Goal: Communication & Community: Answer question/provide support

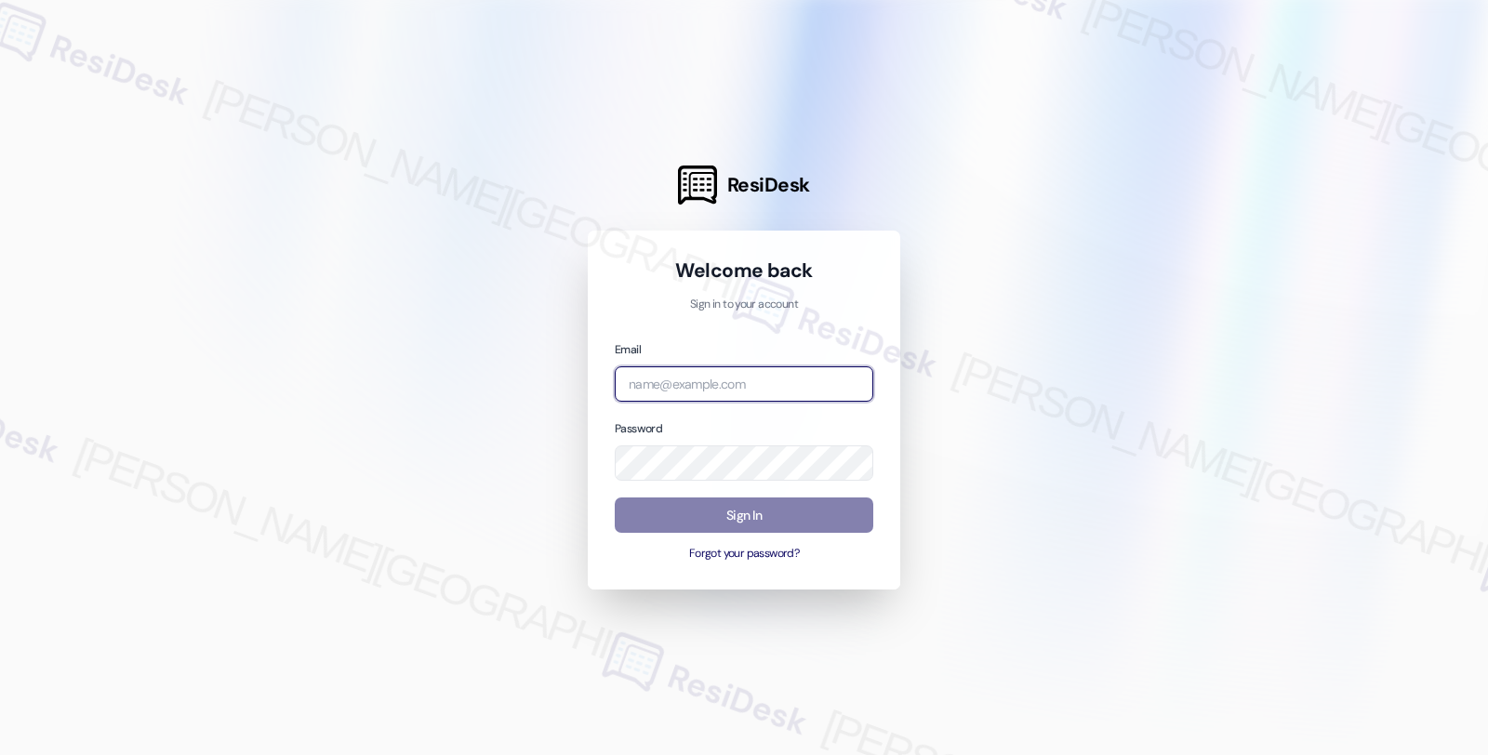
click at [732, 383] on input "email" at bounding box center [744, 384] width 259 height 36
click at [1289, 257] on div at bounding box center [744, 377] width 1488 height 755
click at [685, 382] on input "respor" at bounding box center [744, 384] width 259 height 36
paste input "automated-surveys-res_prop-fides.[PERSON_NAME]@res_[DOMAIN_NAME]"
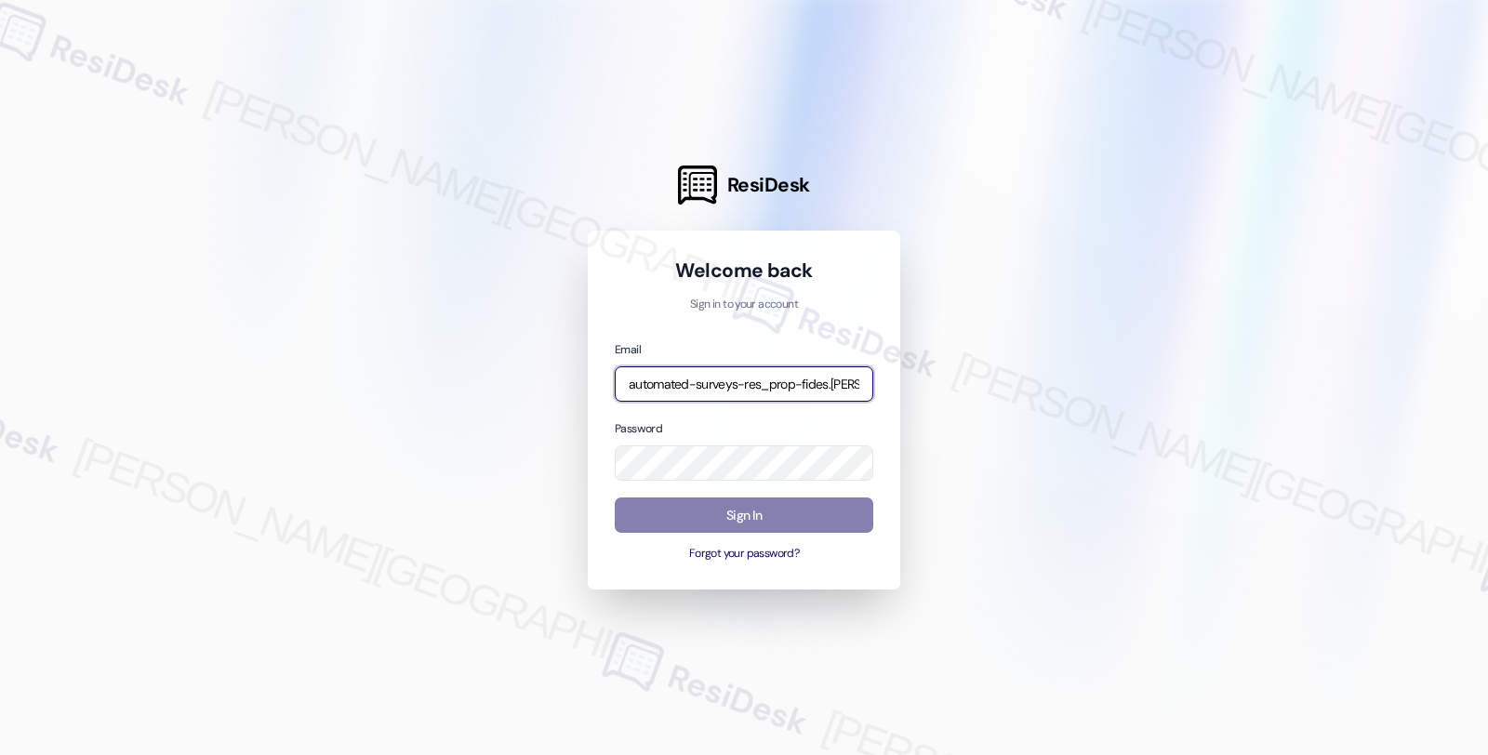
scroll to position [0, 93]
type input "automated-surveys-res_prop-fides.[PERSON_NAME]@res_[DOMAIN_NAME]"
click at [789, 379] on input "automated-surveys-res_prop-fides.[PERSON_NAME]@res_[DOMAIN_NAME]" at bounding box center [744, 384] width 259 height 36
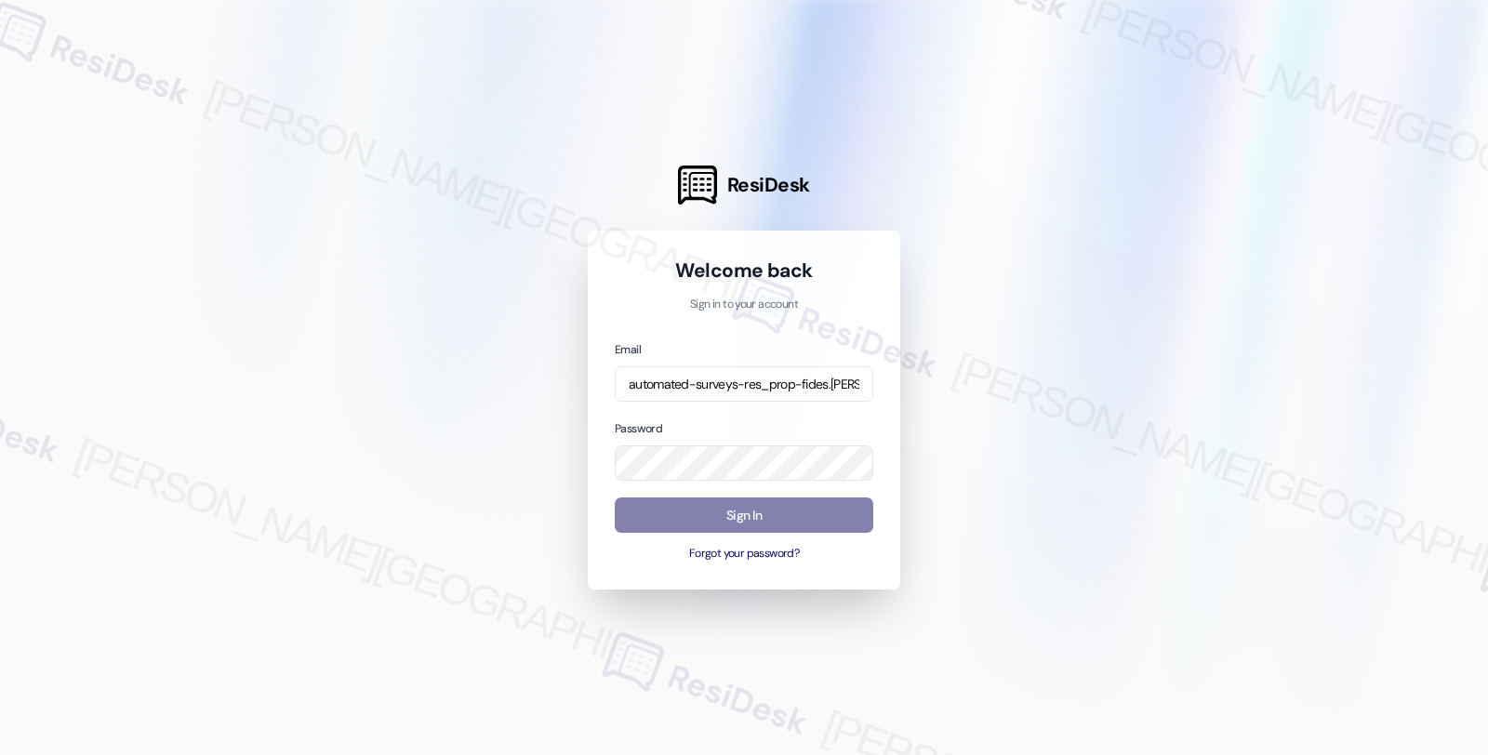
click at [1237, 227] on div at bounding box center [744, 377] width 1488 height 755
click at [1270, 258] on div at bounding box center [744, 377] width 1488 height 755
click at [739, 515] on button "Sign In" at bounding box center [744, 516] width 259 height 36
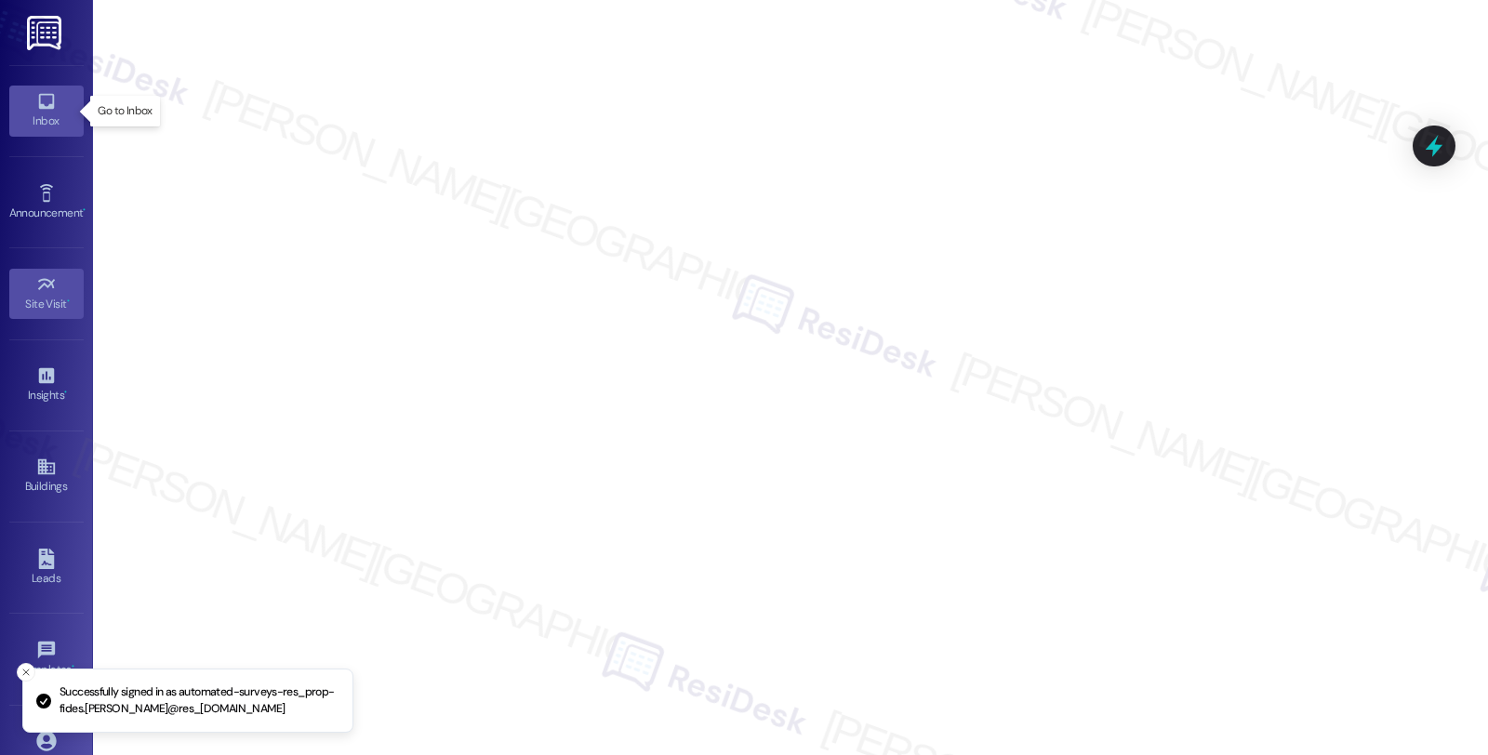
click at [29, 97] on link "Inbox" at bounding box center [46, 111] width 74 height 50
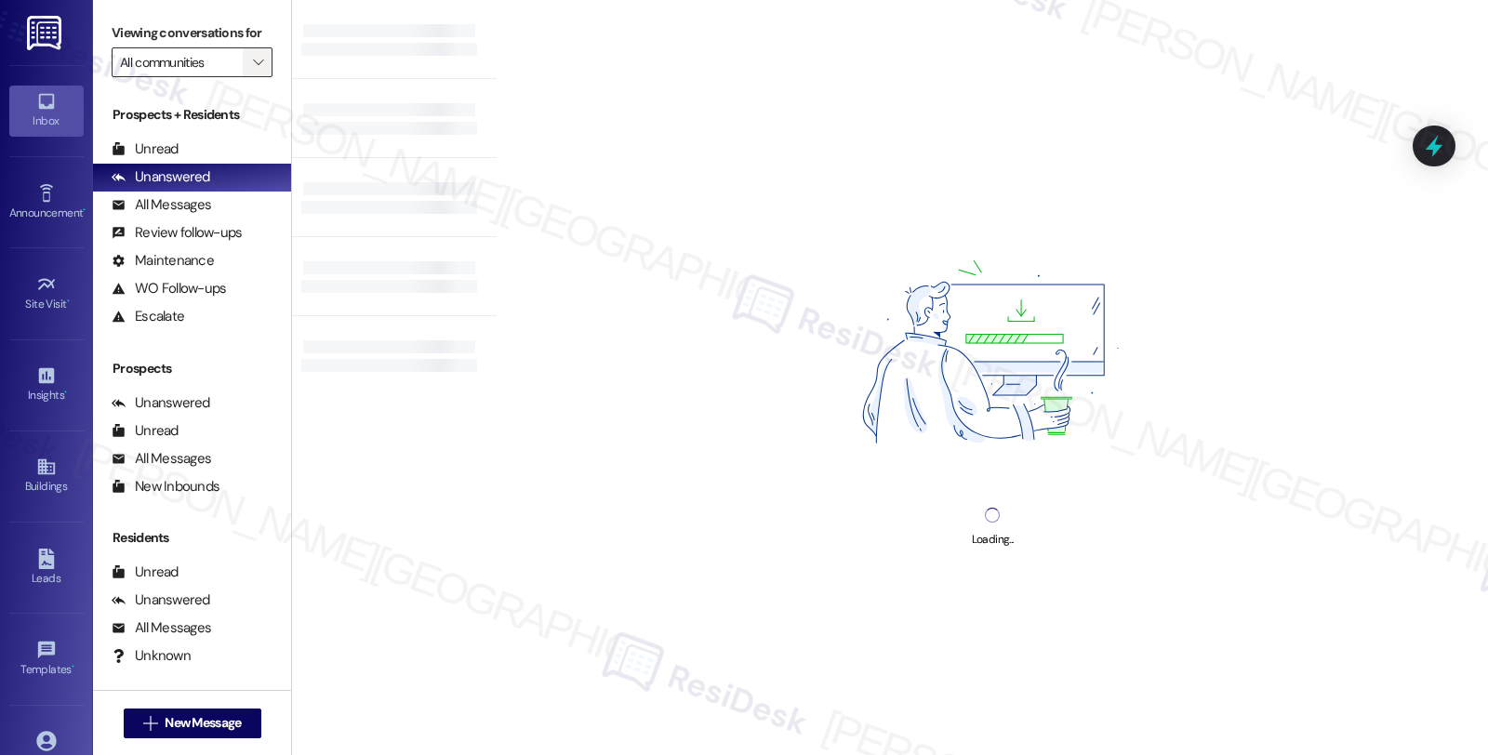
click at [253, 70] on icon "" at bounding box center [258, 62] width 10 height 15
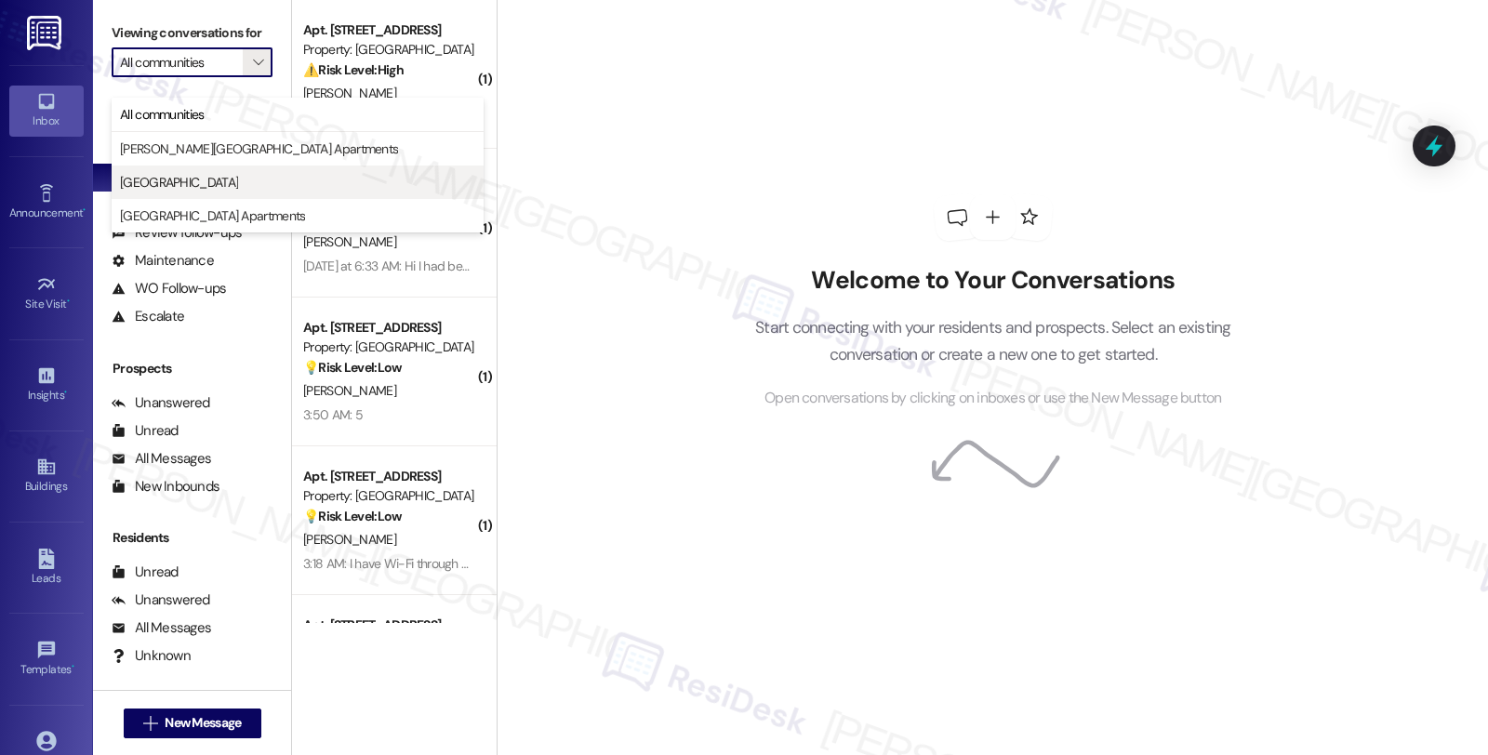
click at [200, 177] on span "[GEOGRAPHIC_DATA]" at bounding box center [179, 182] width 118 height 19
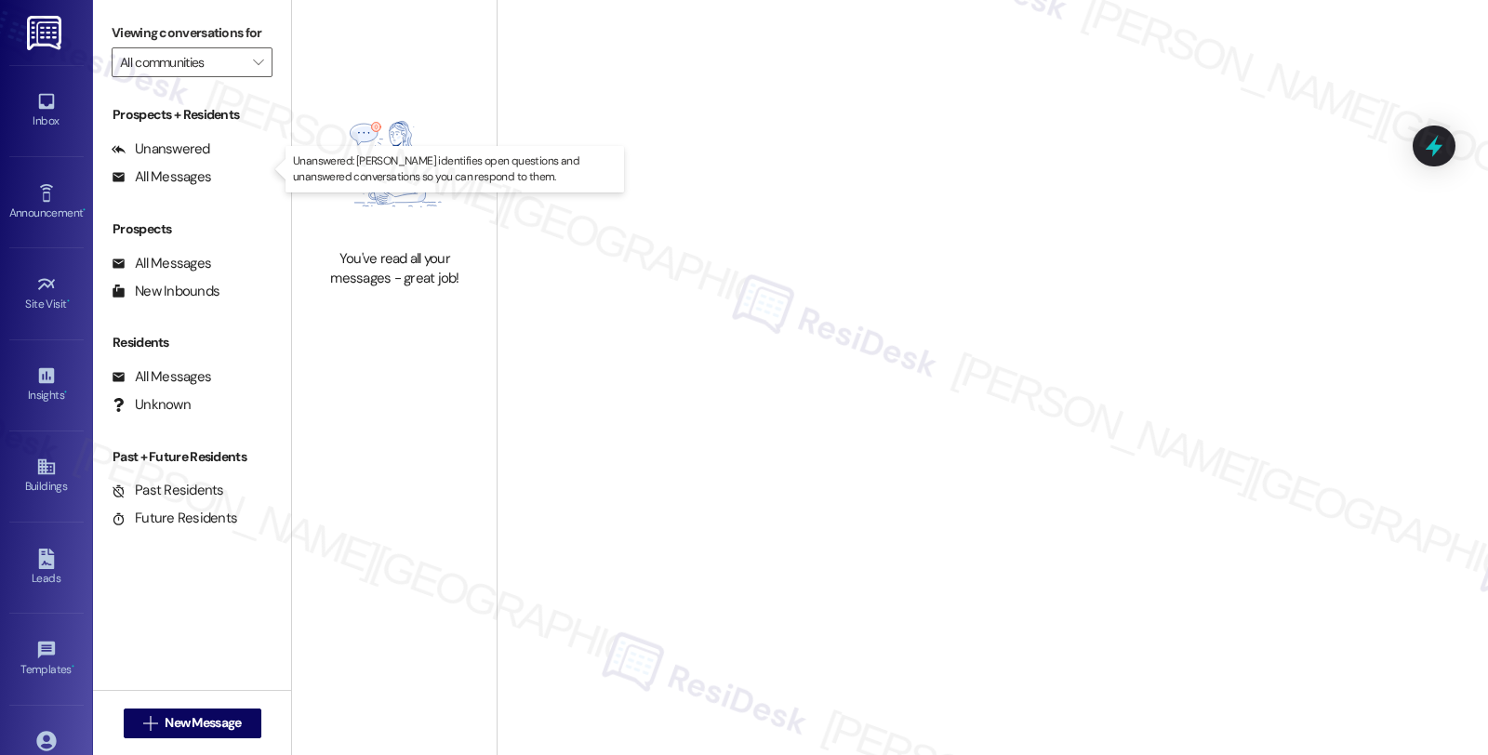
type input "[GEOGRAPHIC_DATA]"
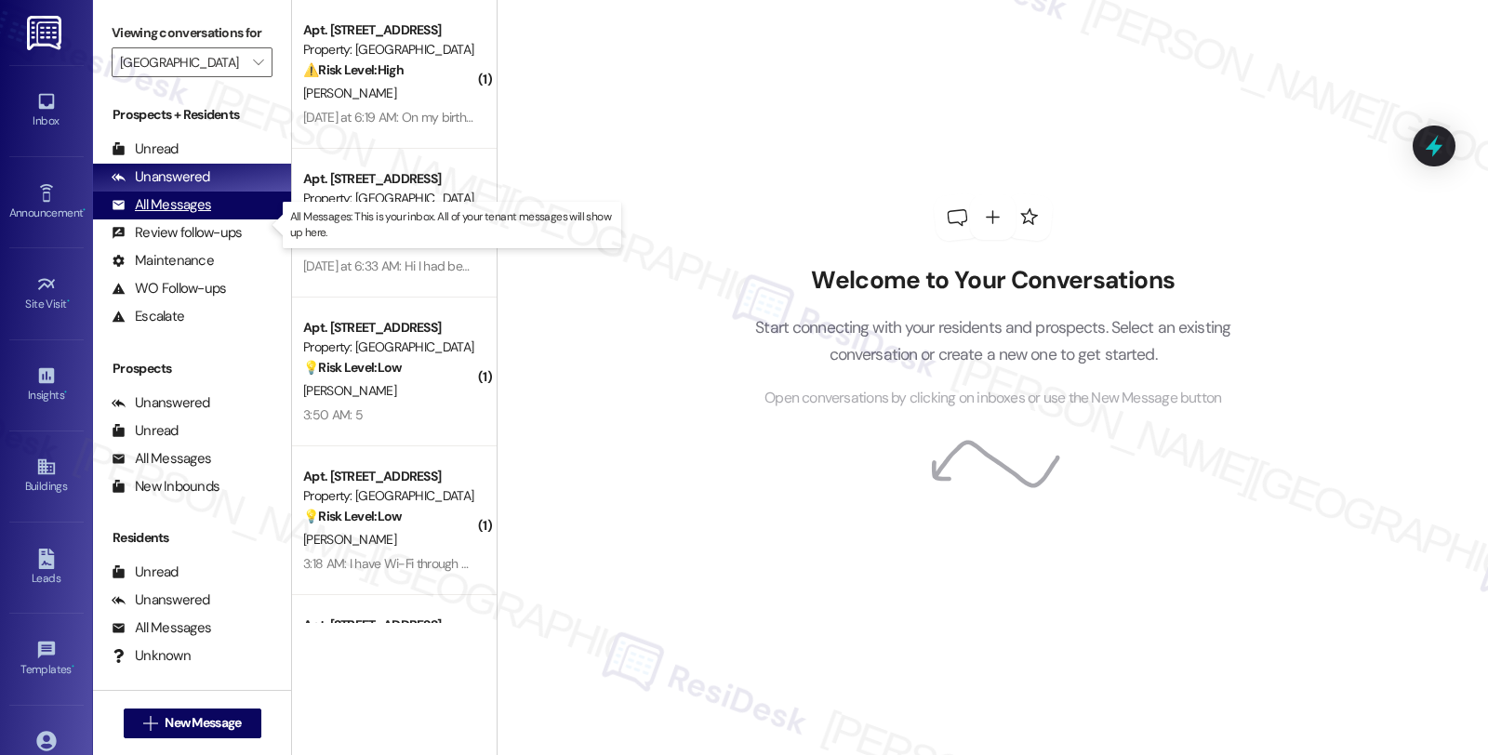
click at [215, 220] on div "All Messages (undefined)" at bounding box center [192, 206] width 198 height 28
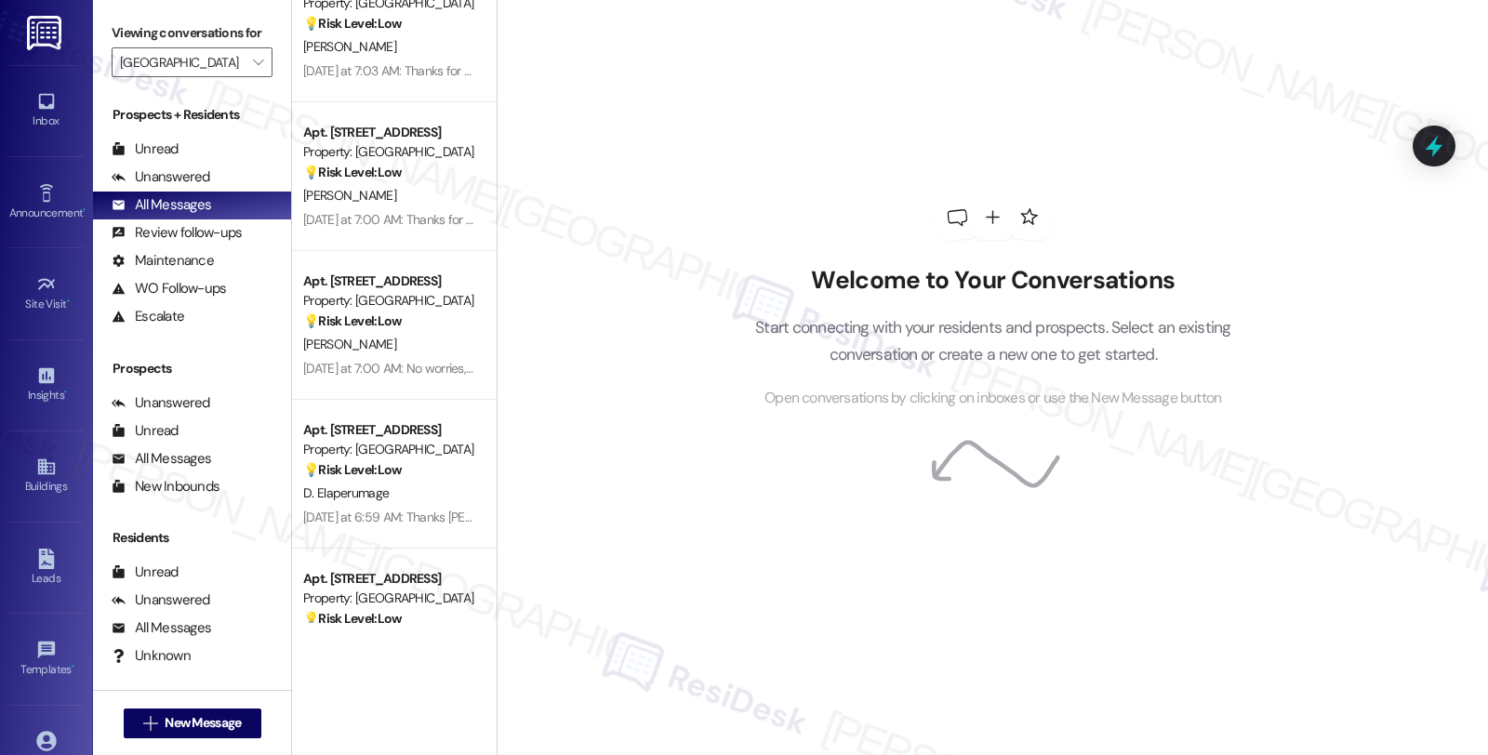
scroll to position [4340, 0]
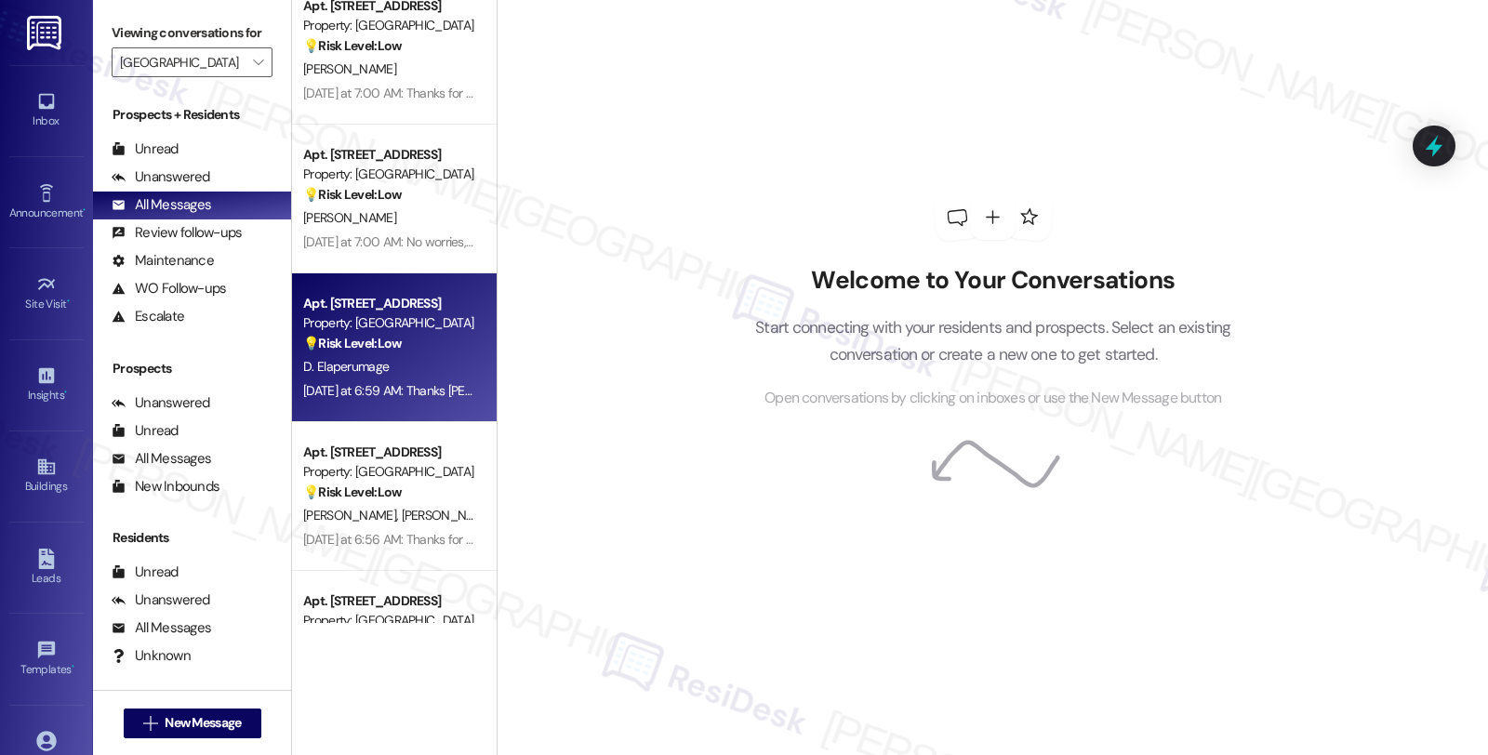
click at [424, 282] on div "Apt. [STREET_ADDRESS] Property: [GEOGRAPHIC_DATA] 💡 Risk Level: Low The residen…" at bounding box center [394, 347] width 205 height 149
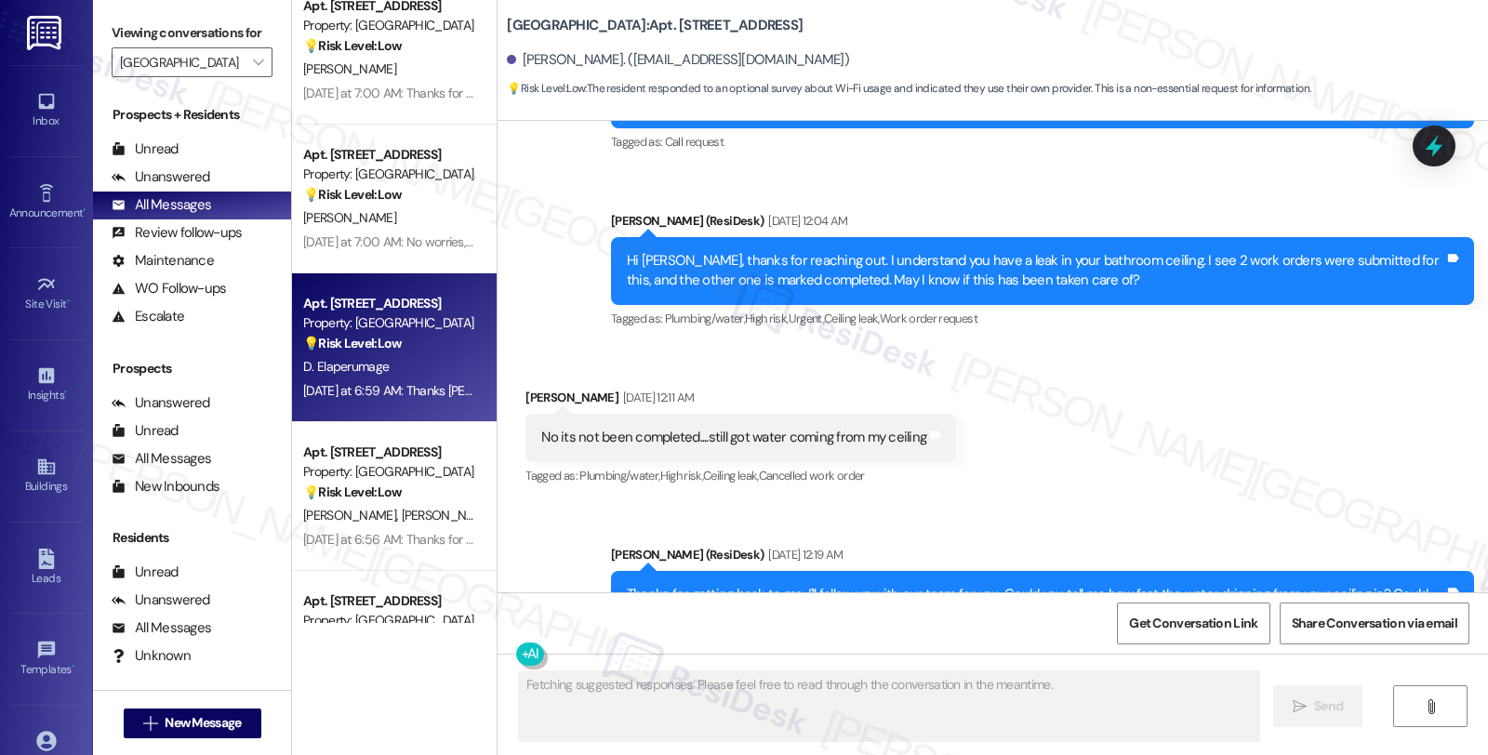
scroll to position [5241, 0]
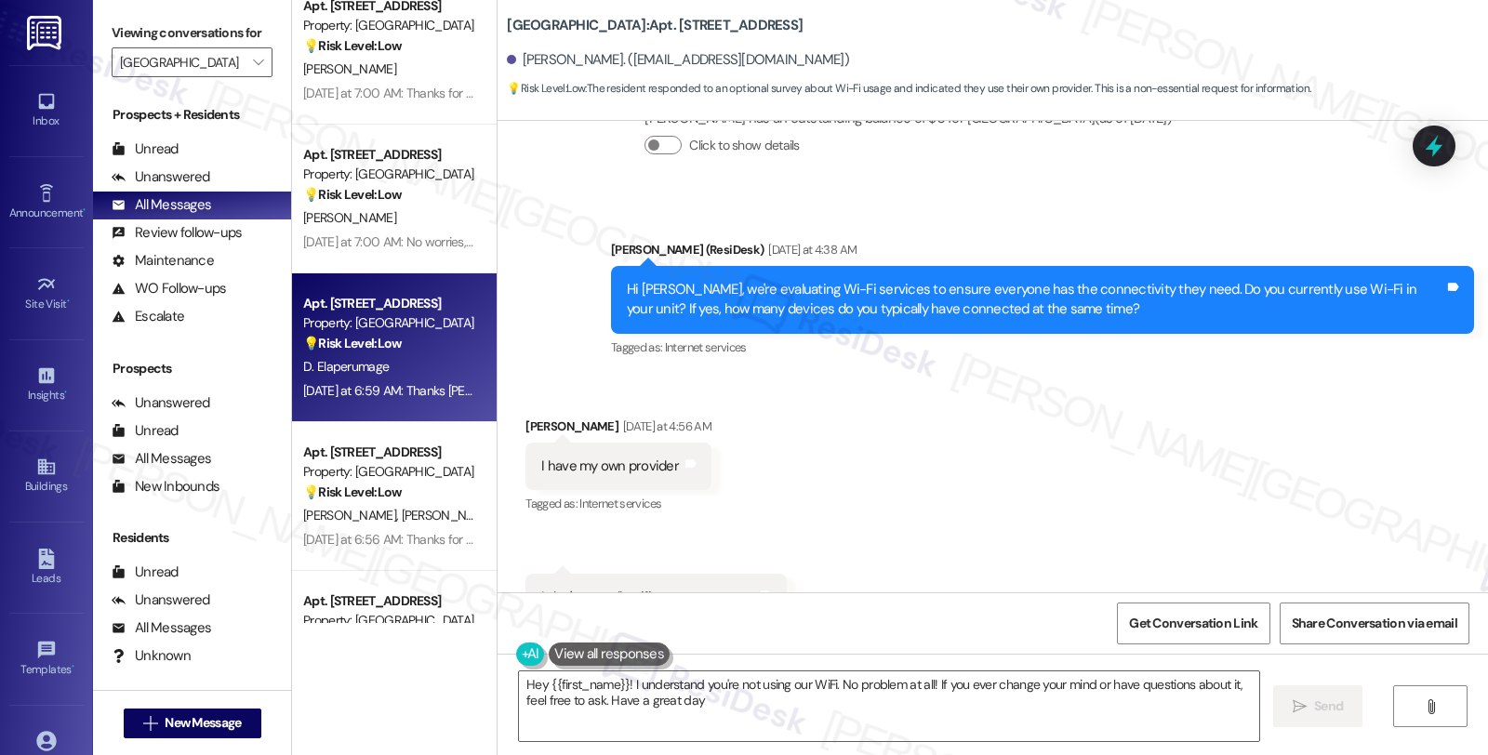
type textarea "Hey {{first_name}}! I understand you're not using our WiFi. No problem at all! …"
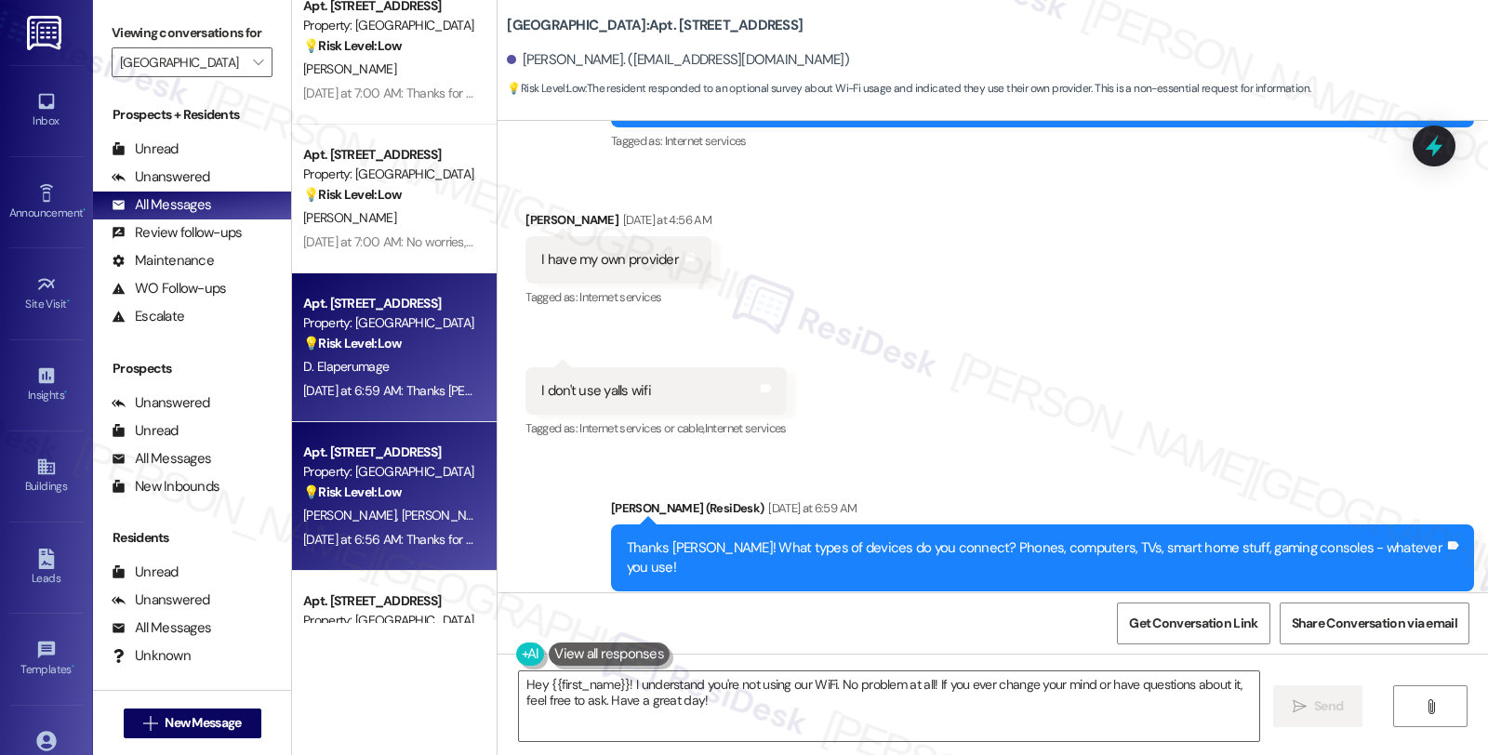
click at [393, 471] on div "Property: [GEOGRAPHIC_DATA]" at bounding box center [389, 472] width 172 height 20
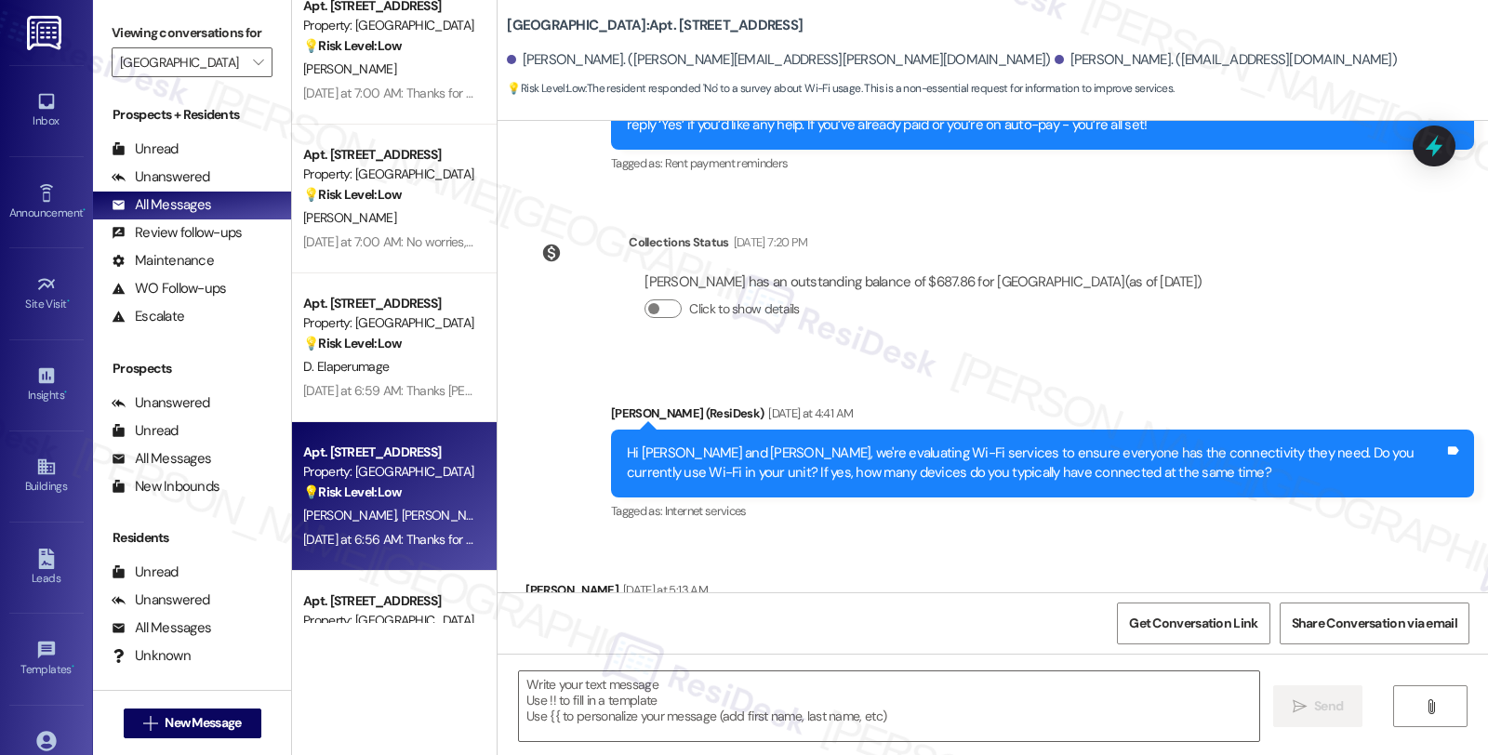
type textarea "Fetching suggested responses. Please feel free to read through the conversation…"
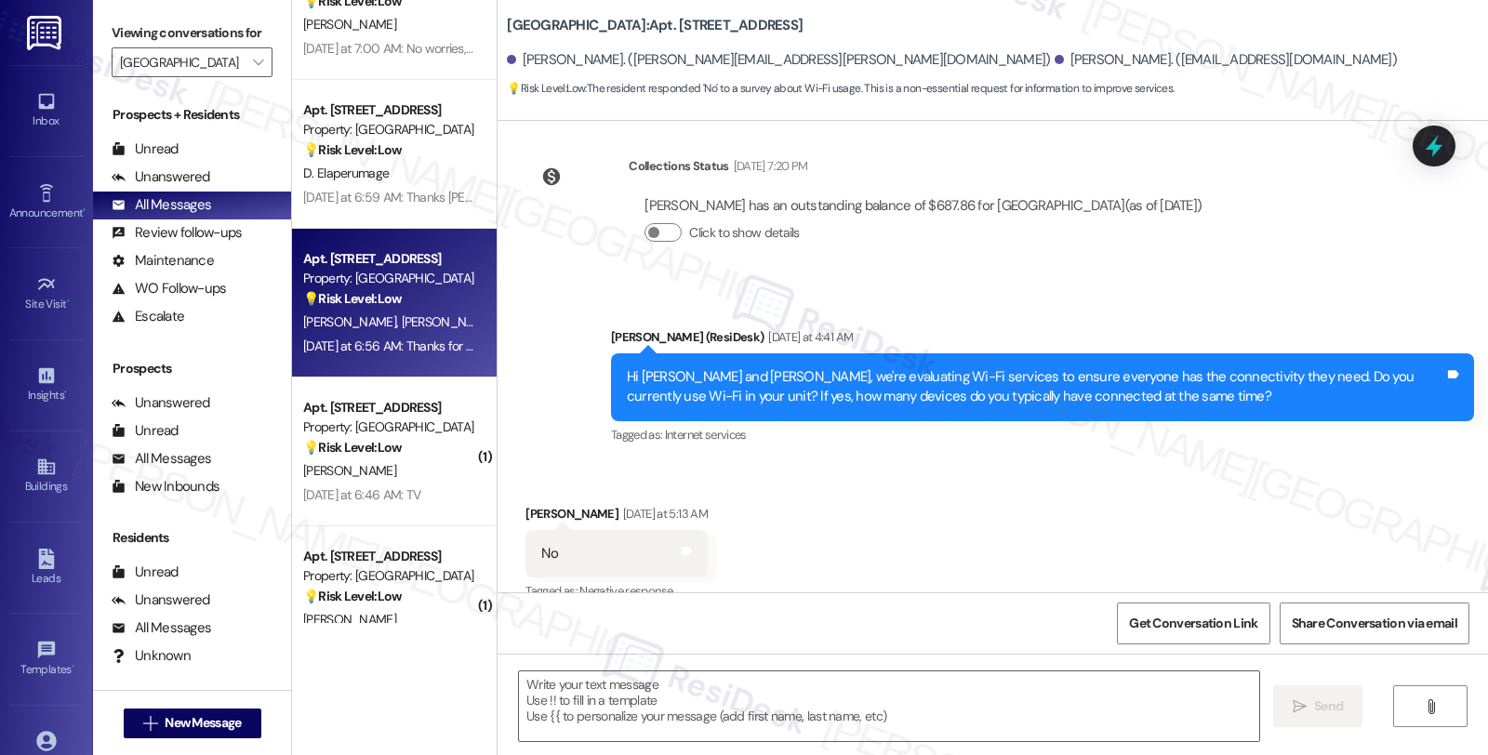
scroll to position [4546, 0]
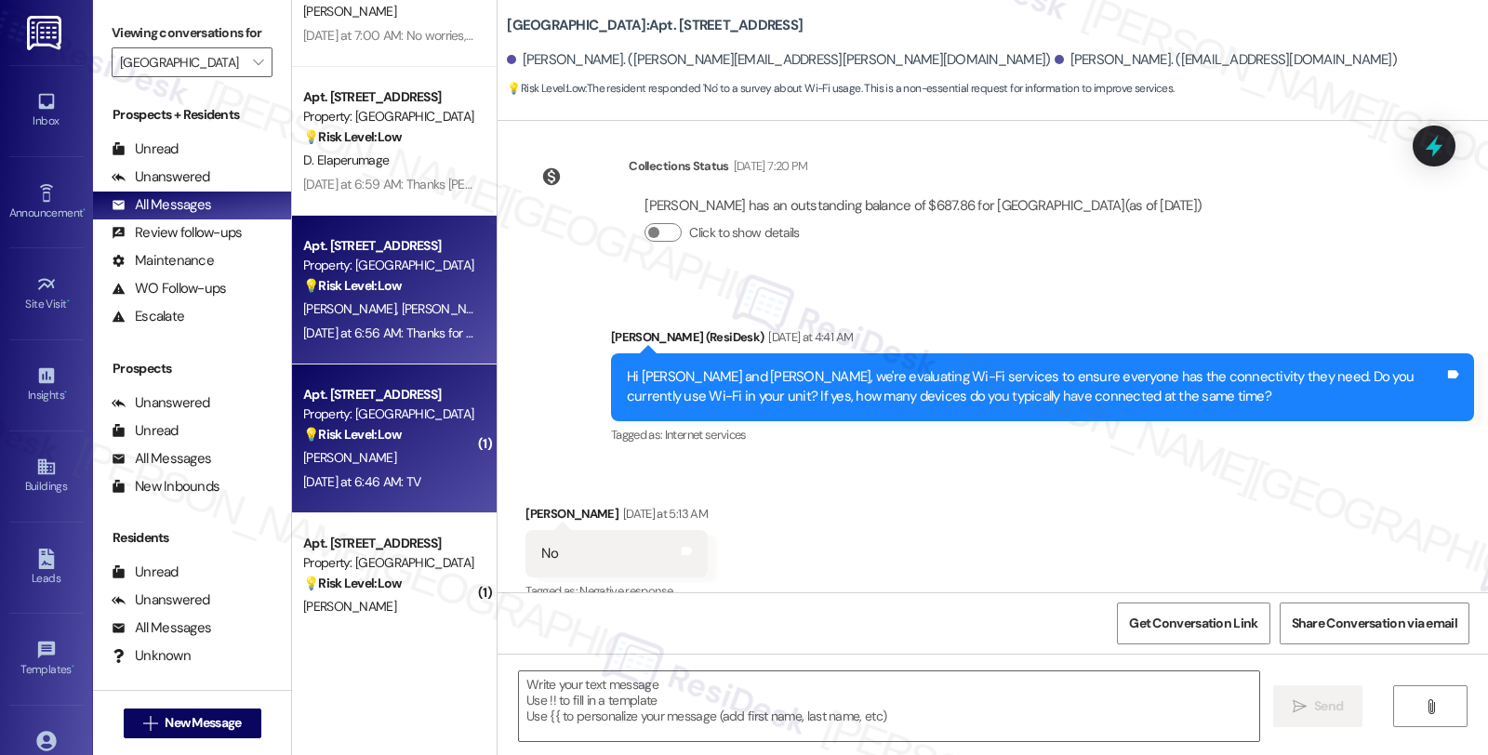
click at [406, 423] on div "Property: [GEOGRAPHIC_DATA]" at bounding box center [389, 415] width 172 height 20
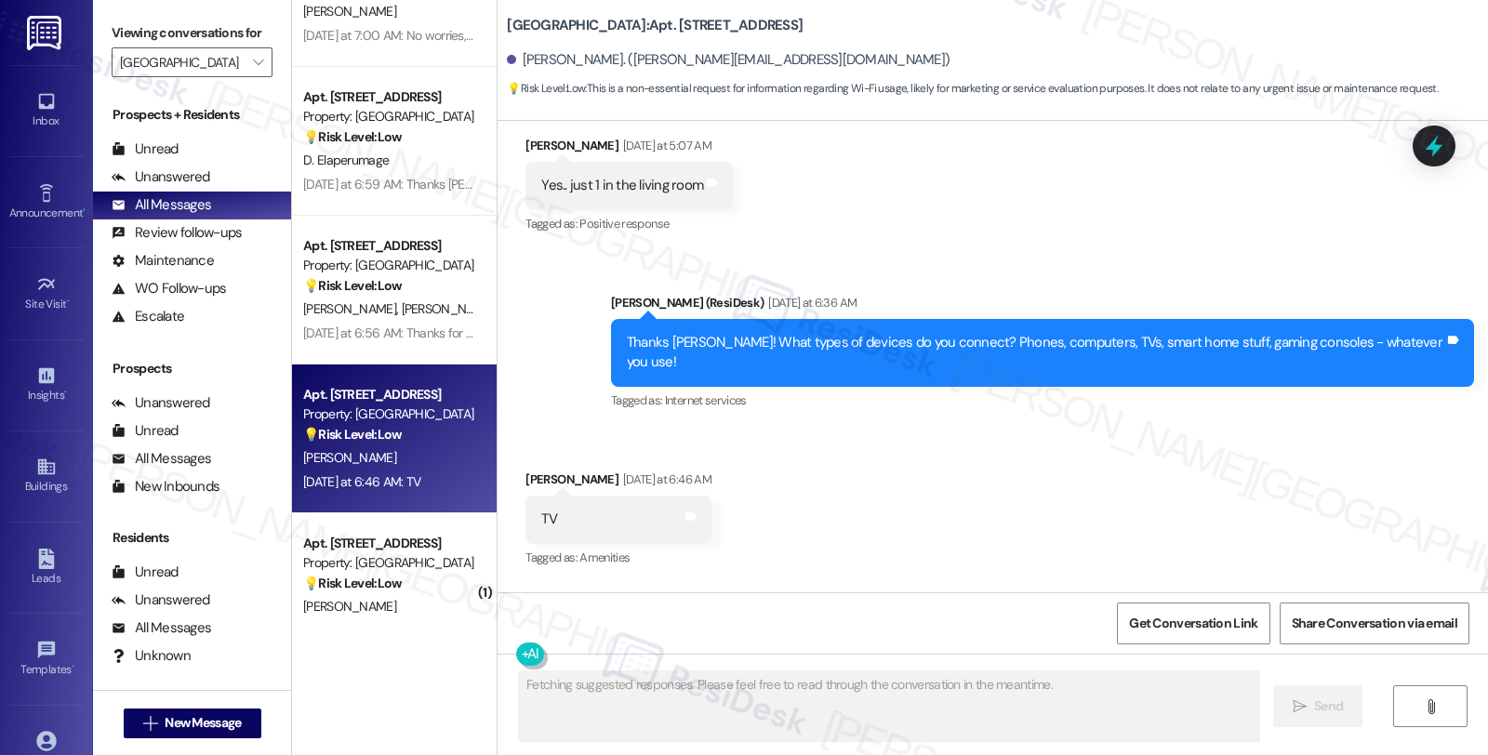
scroll to position [4237, 0]
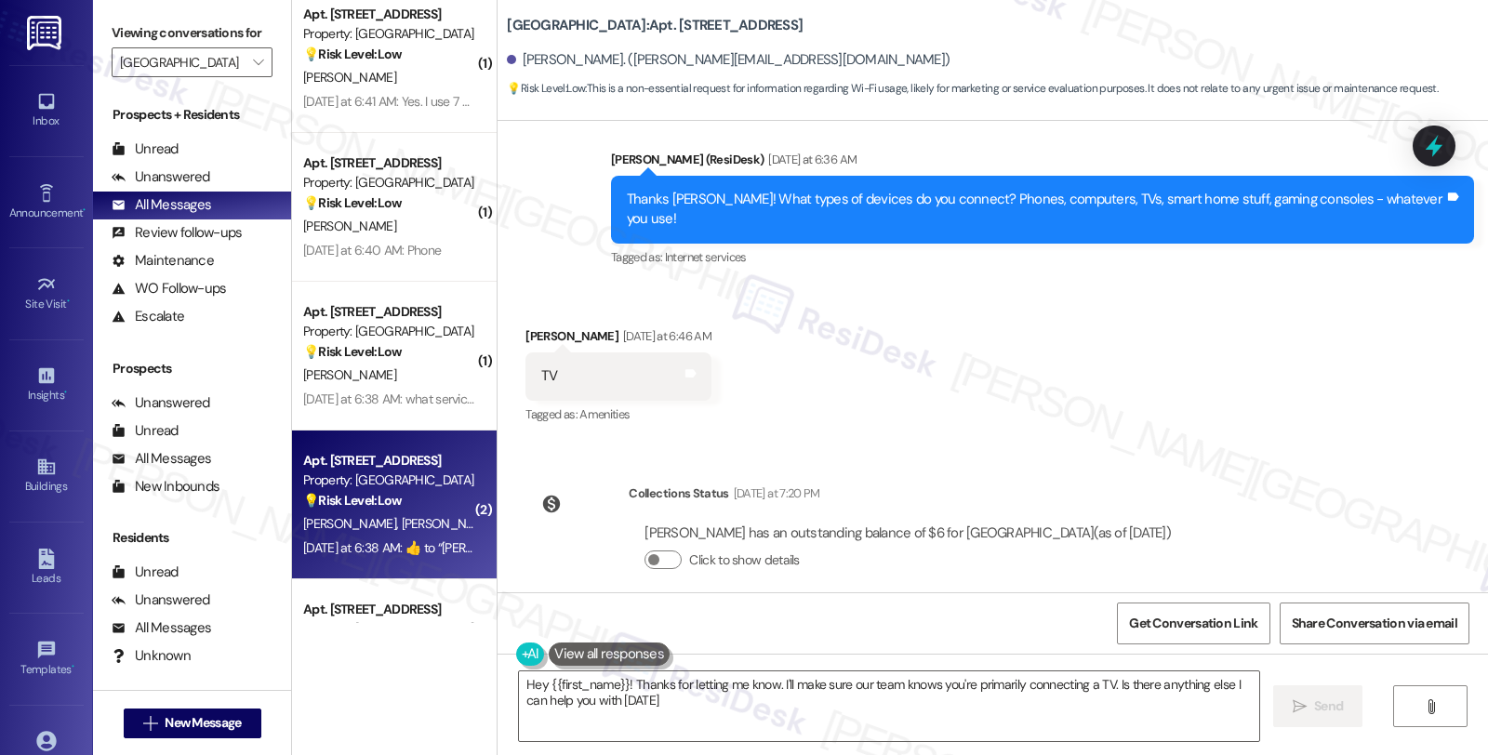
type textarea "Hey {{first_name}}! Thanks for letting me know. I'll make sure our team knows y…"
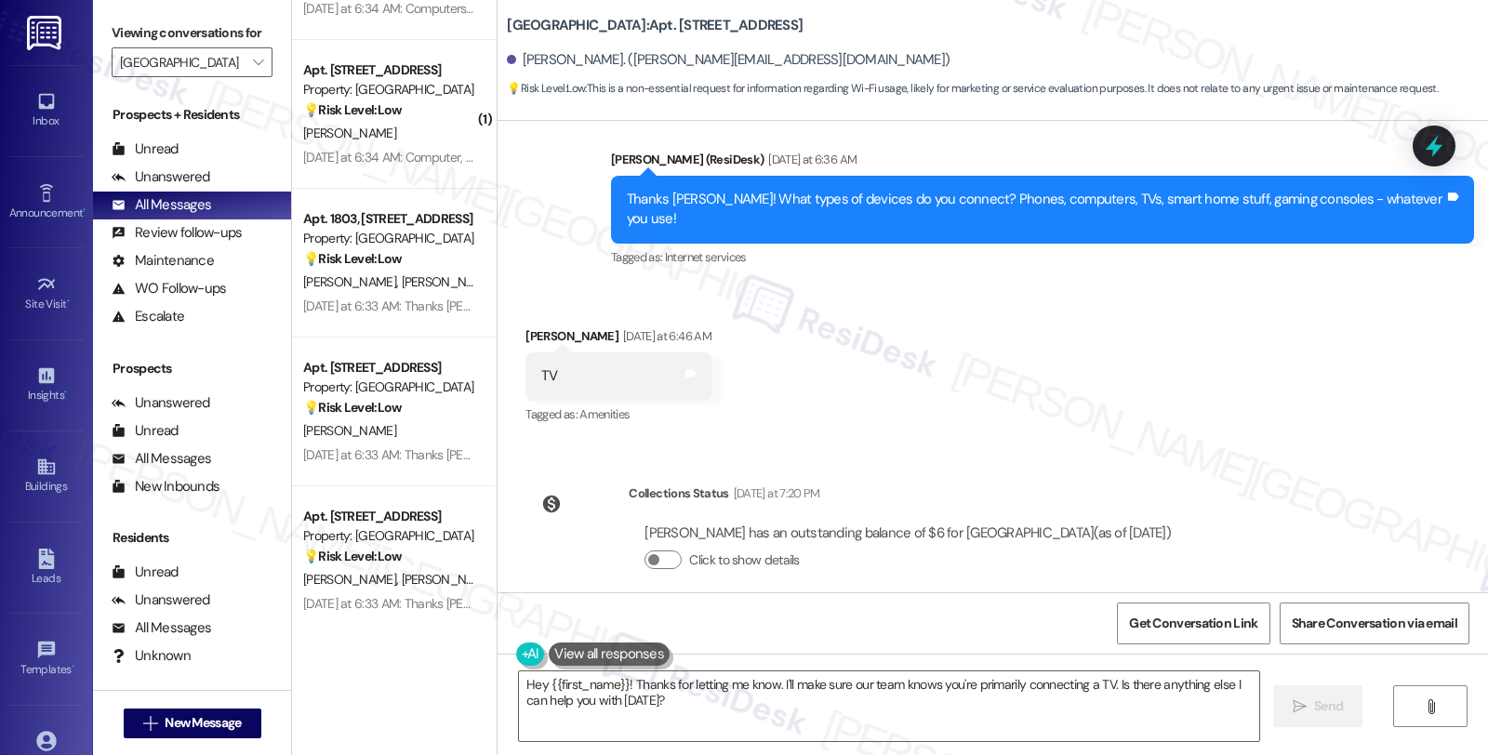
scroll to position [6818, 0]
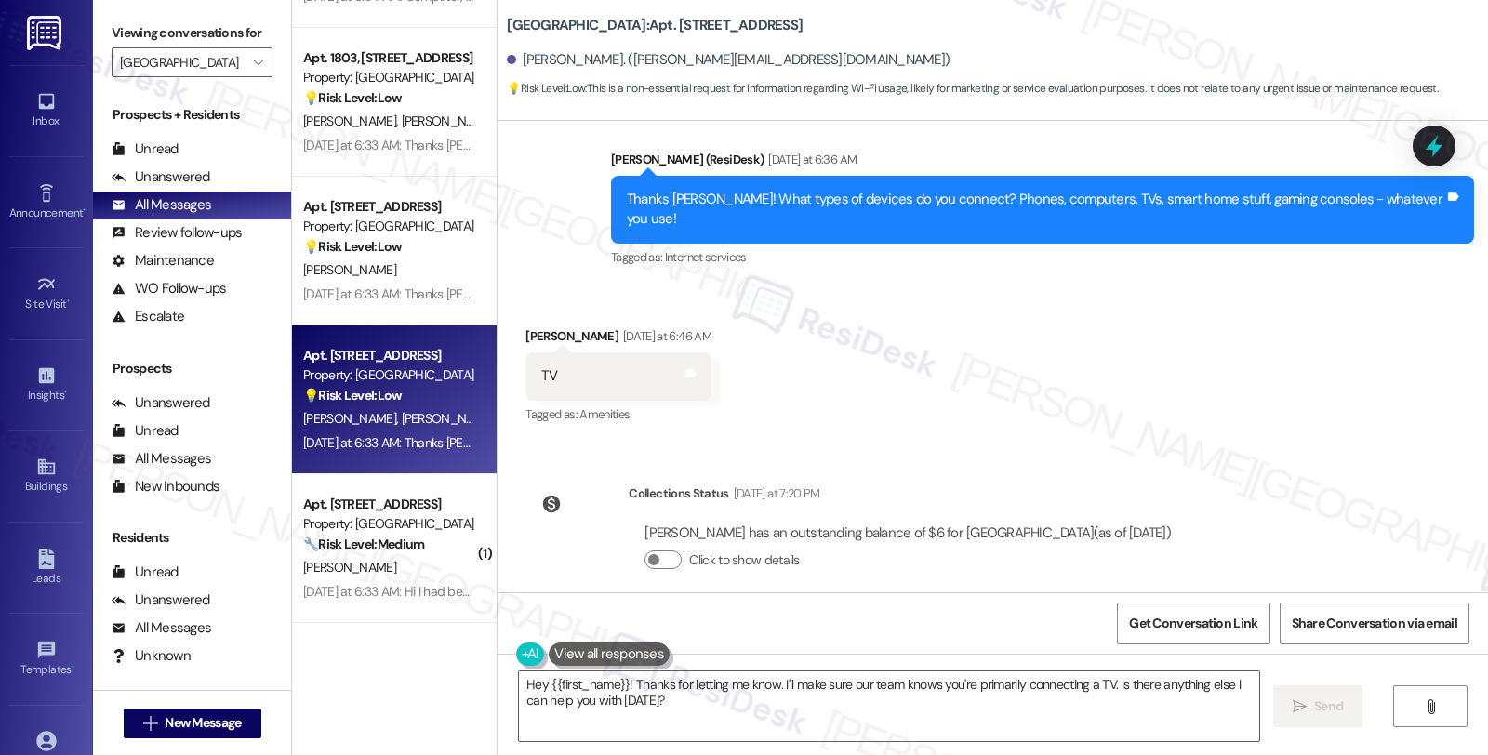
click at [430, 395] on div "💡 Risk Level: Low The resident is responding to a non-essential request regardi…" at bounding box center [389, 396] width 172 height 20
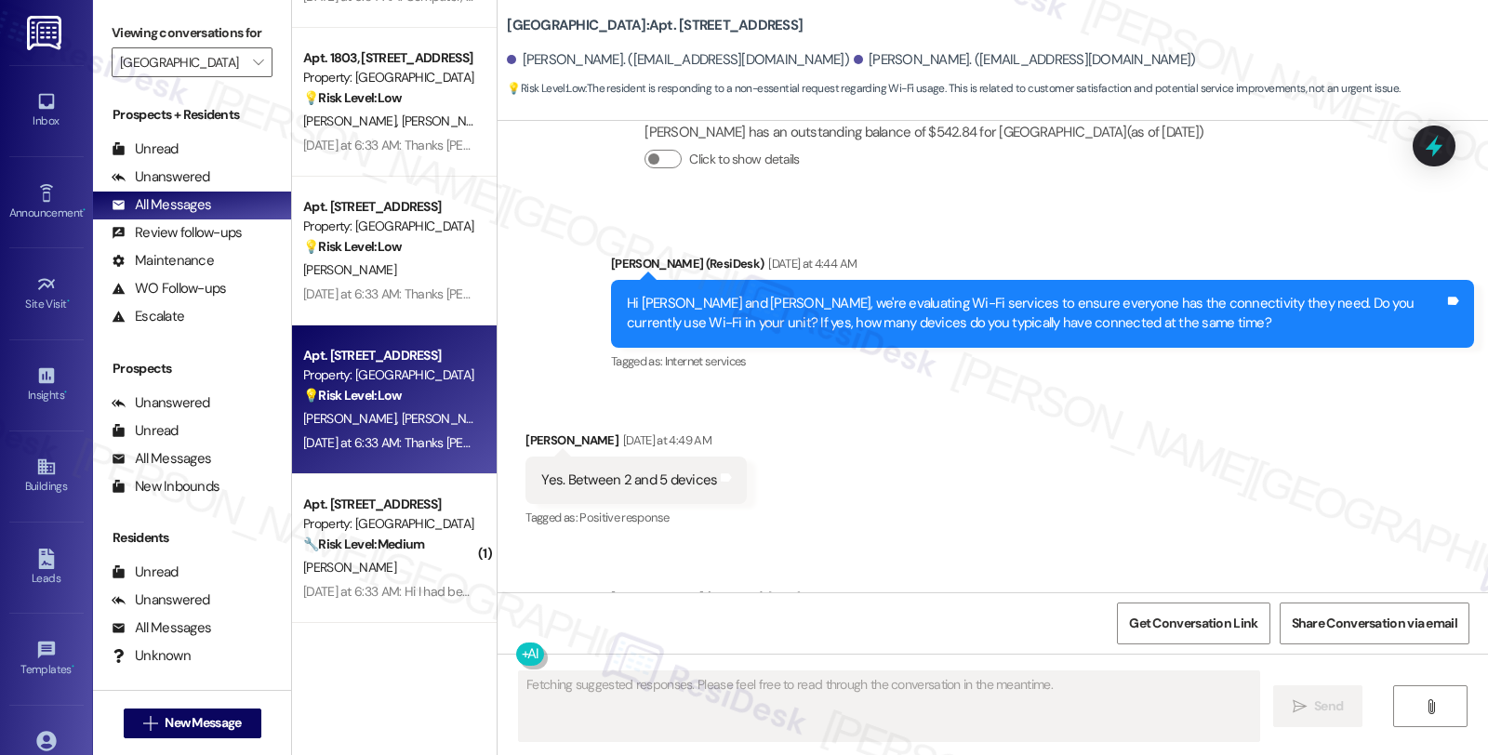
scroll to position [1456, 0]
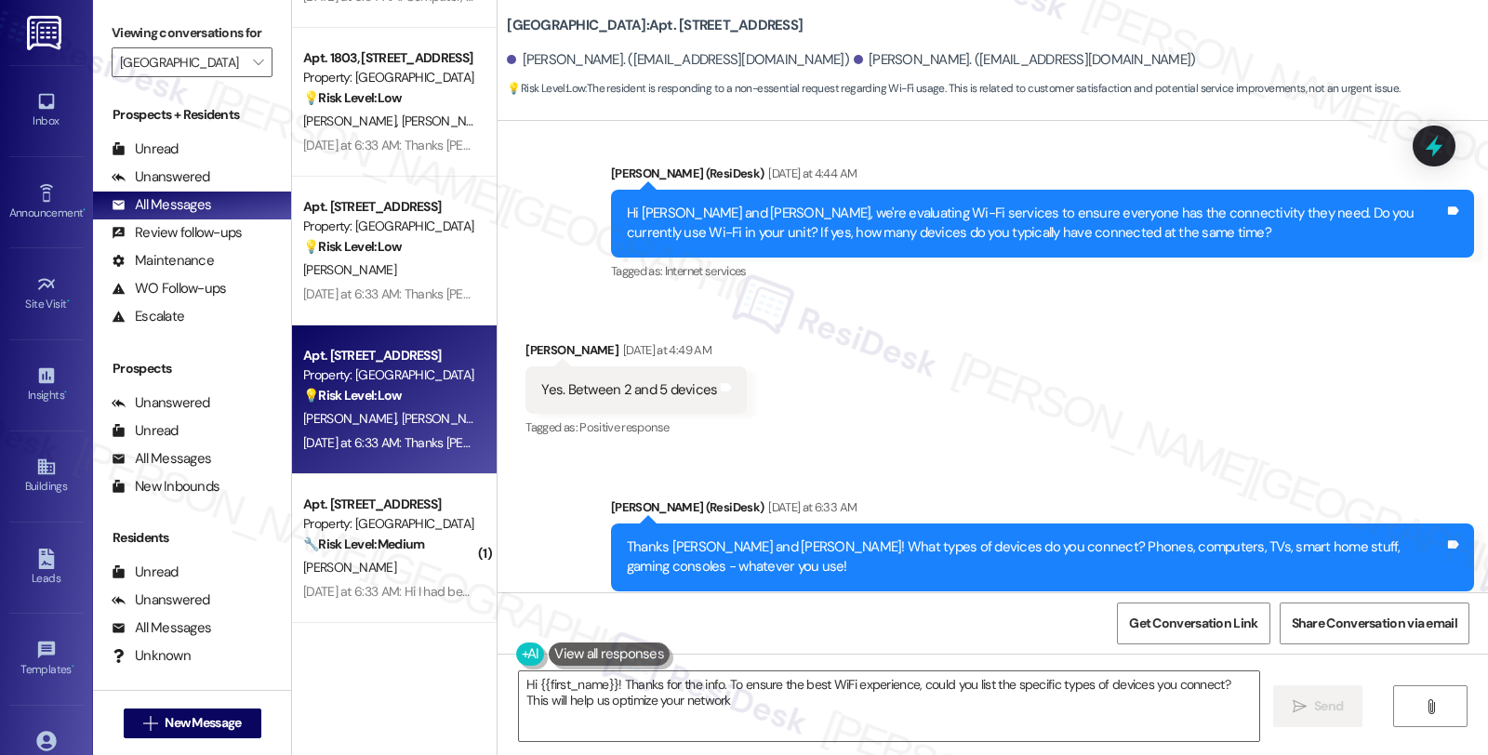
type textarea "Hi {{first_name}}! Thanks for the info. To ensure the best WiFi experience, cou…"
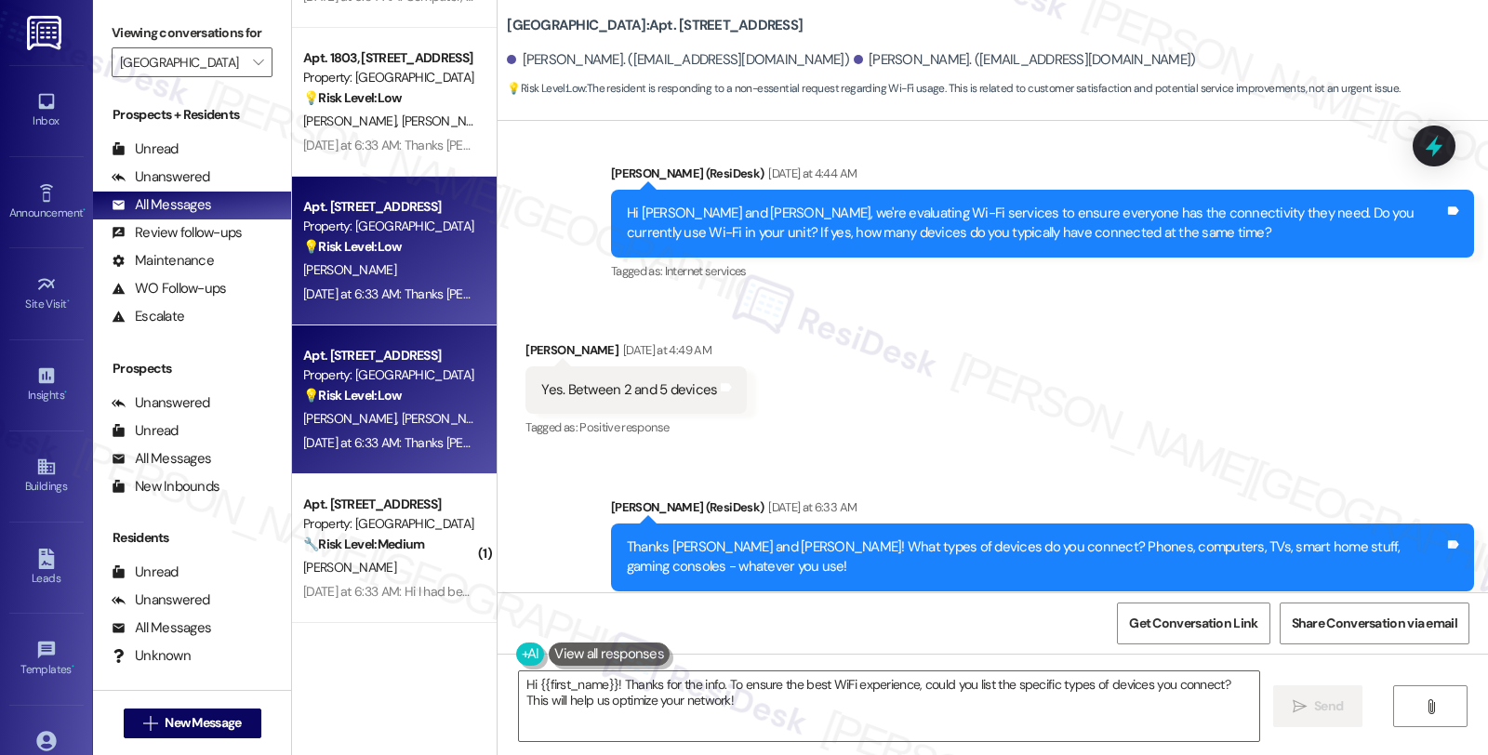
click at [419, 276] on div "[PERSON_NAME]" at bounding box center [389, 270] width 176 height 23
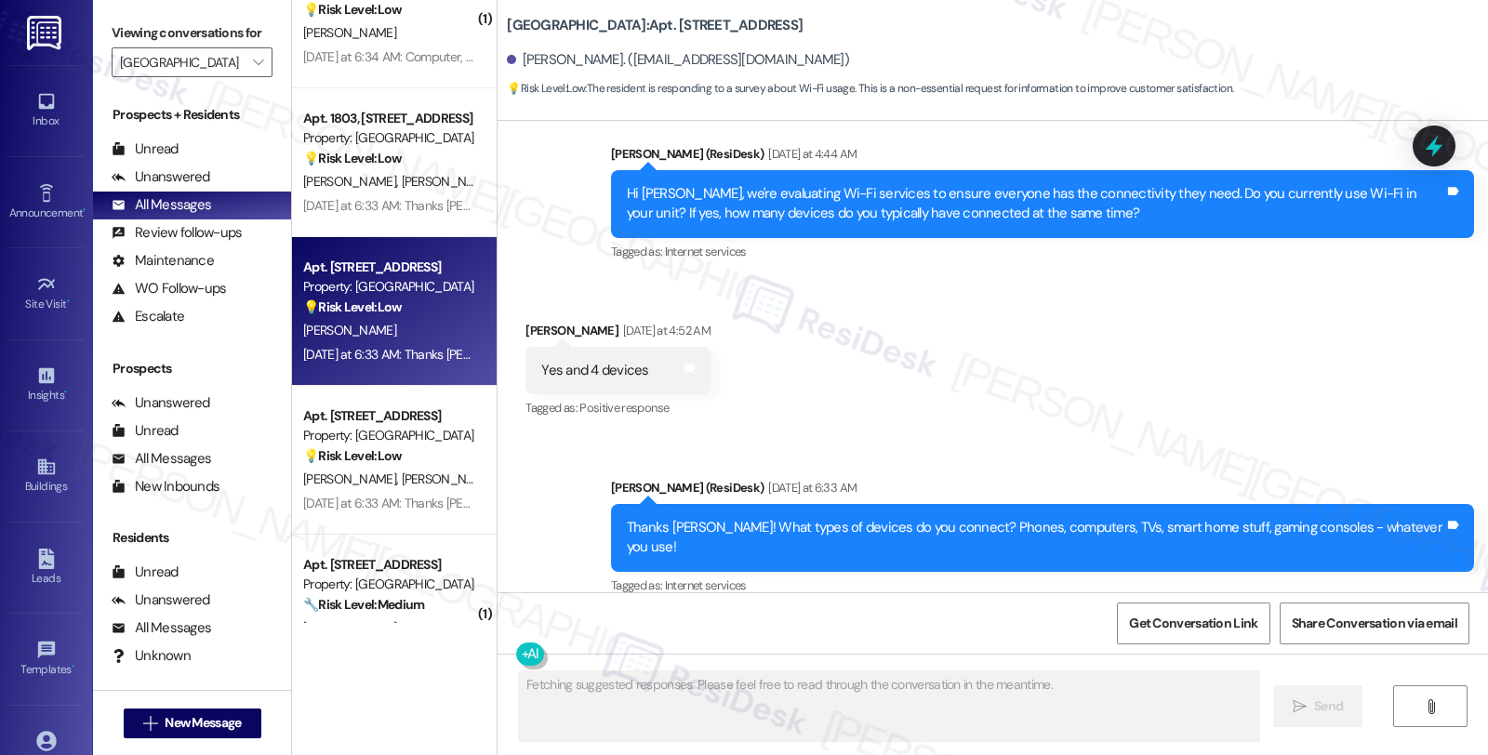
scroll to position [6713, 0]
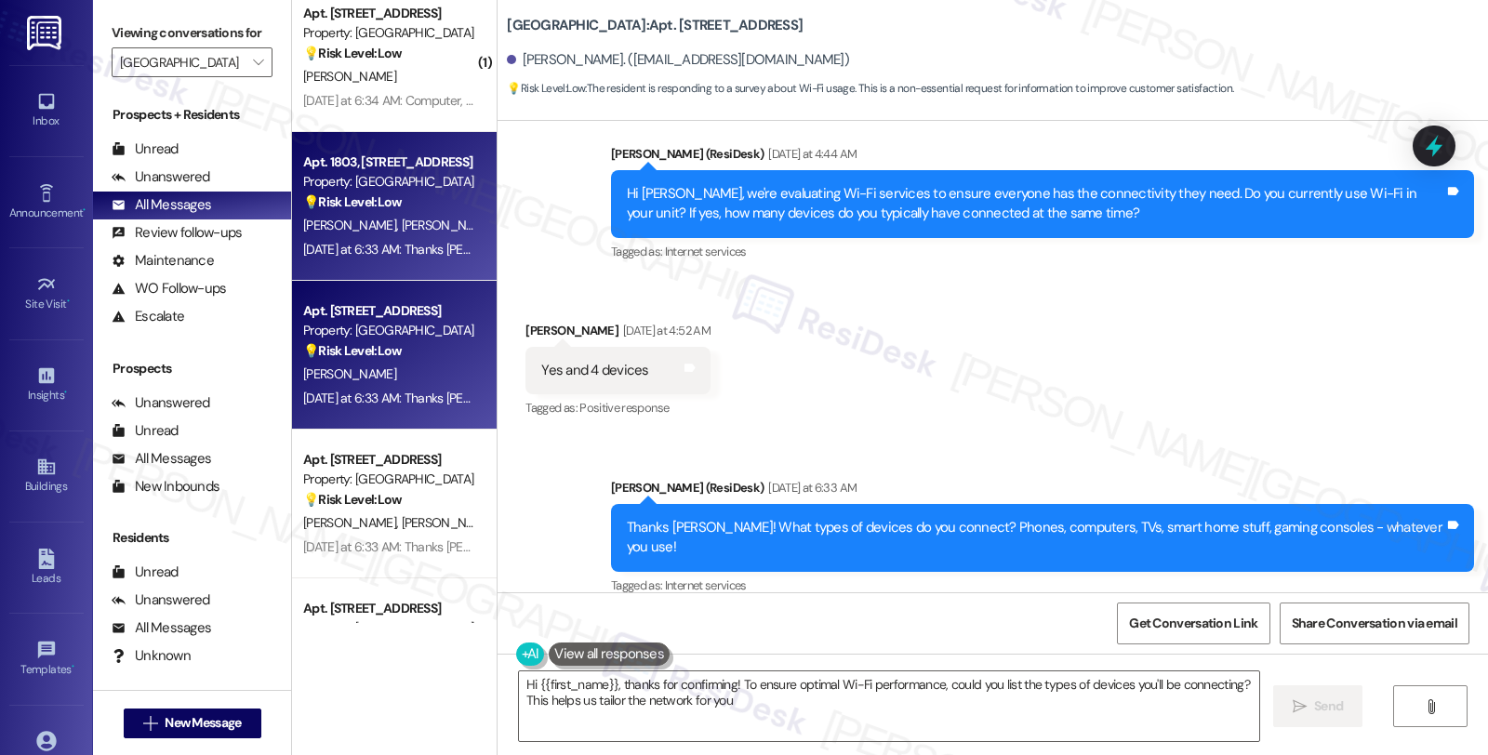
type textarea "Hi {{first_name}}, thanks for confirming! To ensure optimal Wi-Fi performance, …"
click at [432, 211] on div "Apt. 1803, [STREET_ADDRESS] Property: [GEOGRAPHIC_DATA] 💡 Risk Level: Low The r…" at bounding box center [389, 182] width 176 height 63
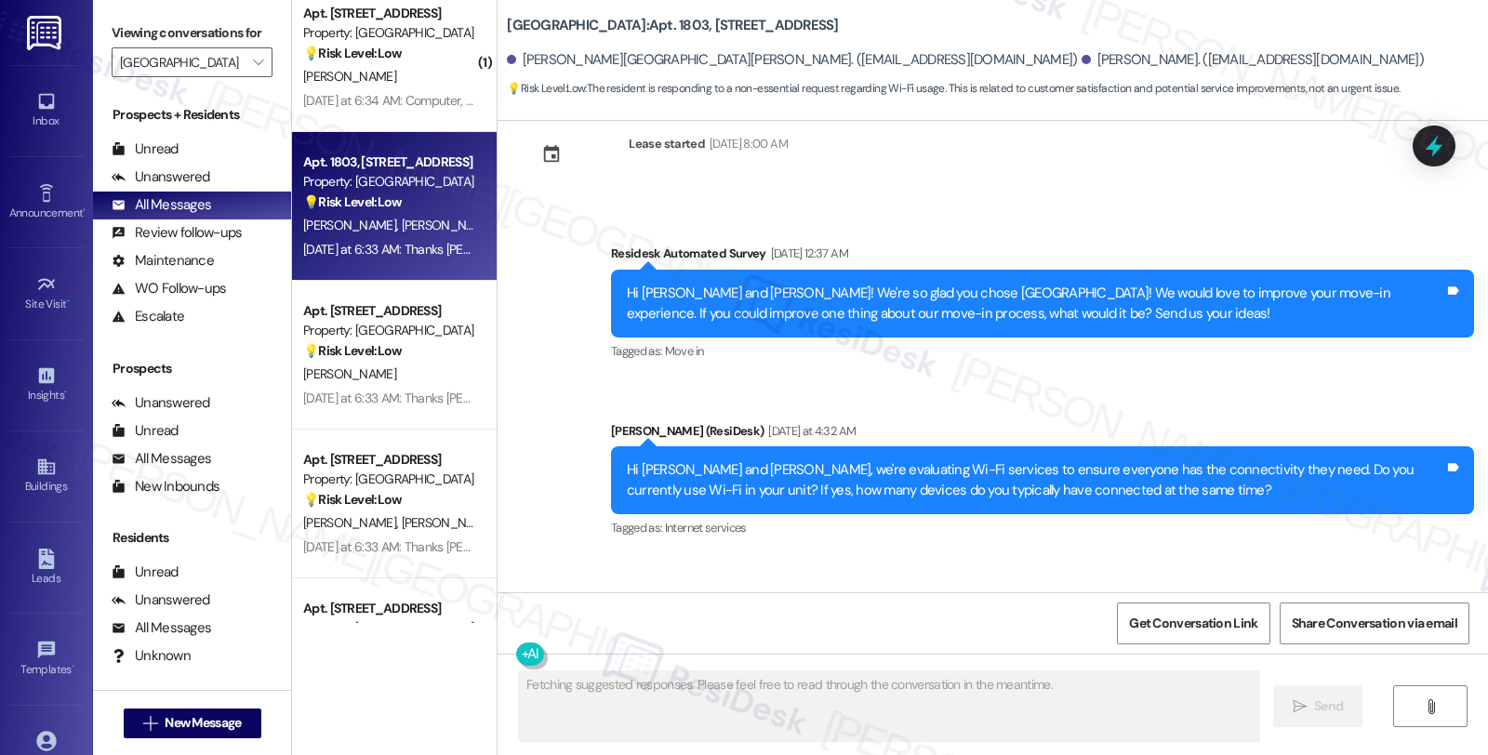
scroll to position [3398, 0]
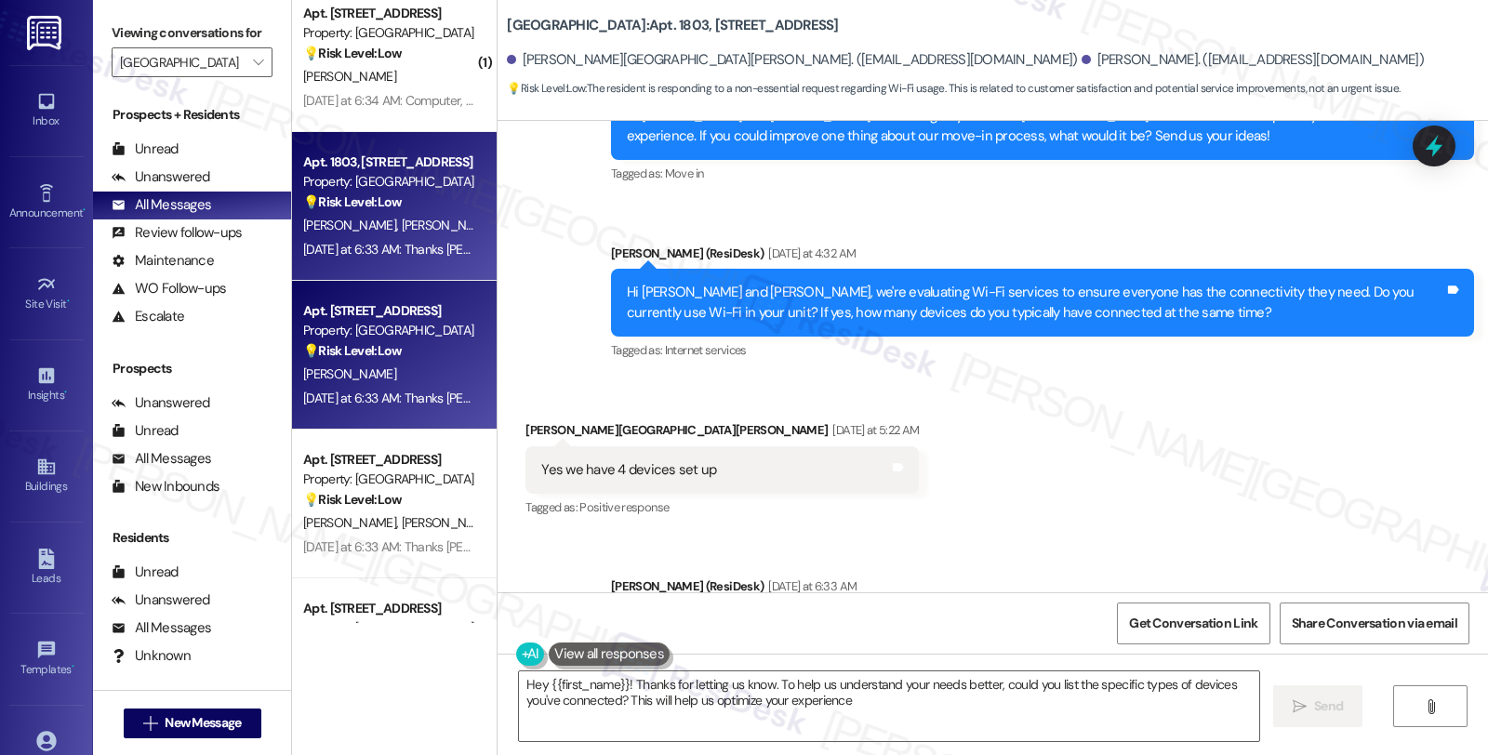
type textarea "Hey {{first_name}}! Thanks for letting us know. To help us understand your need…"
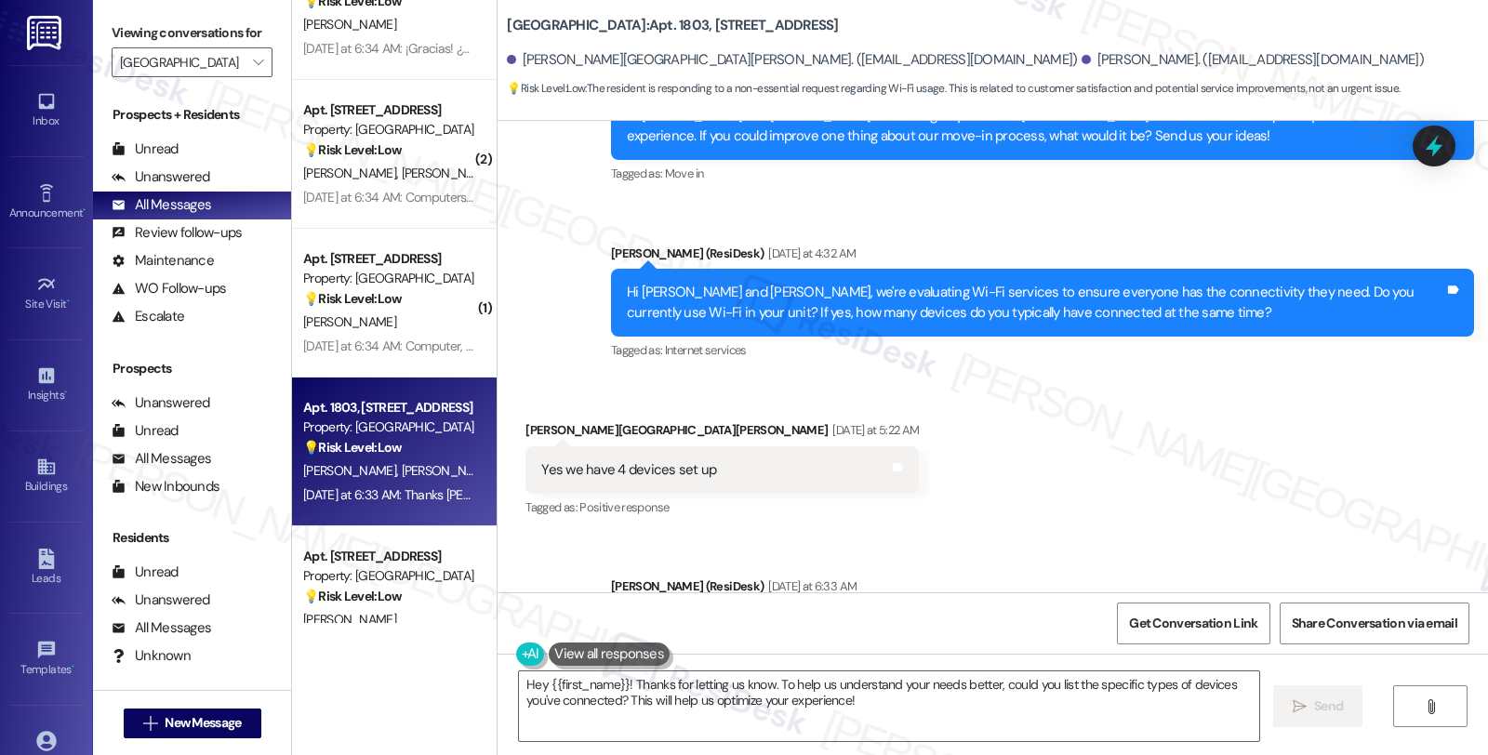
scroll to position [6404, 0]
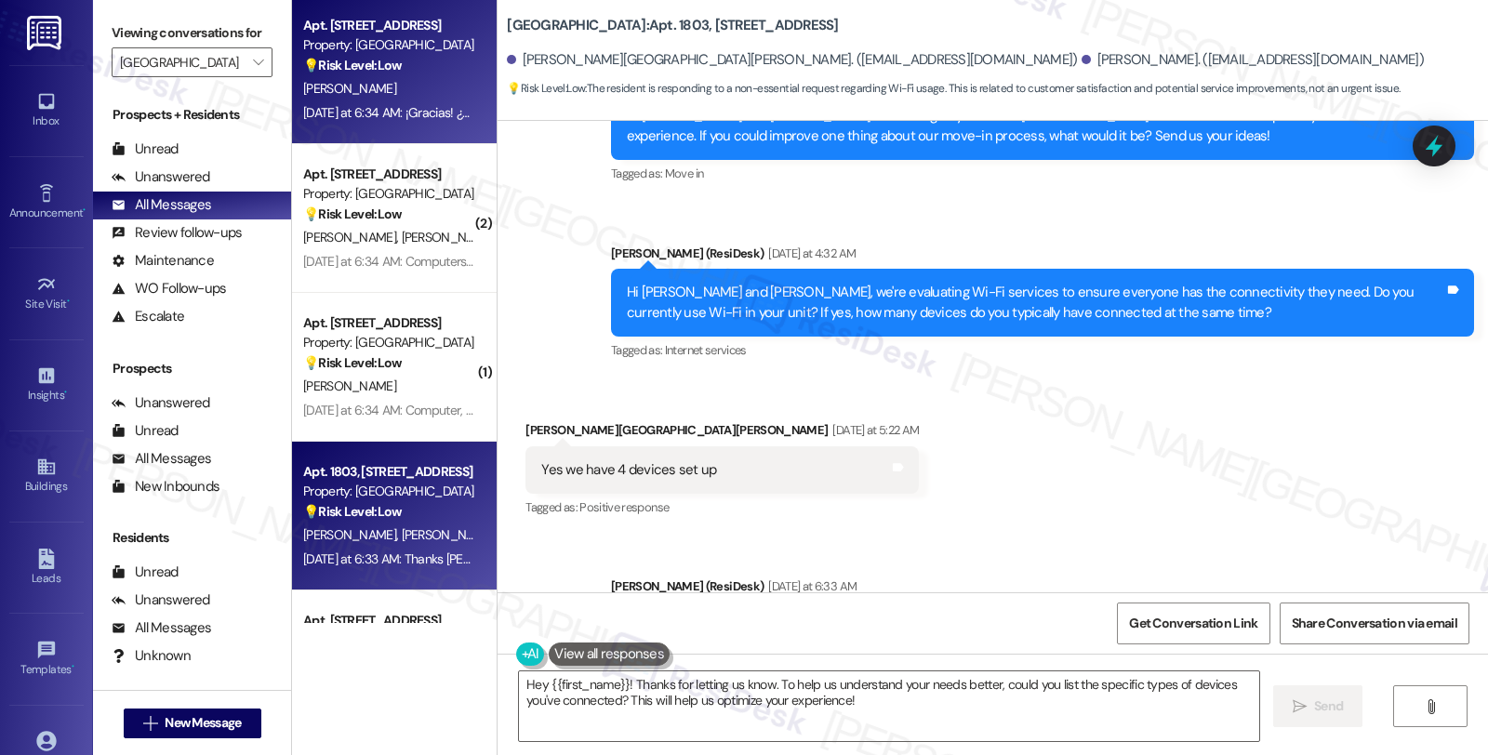
click at [419, 140] on div "Apt. [STREET_ADDRESS] Property: [GEOGRAPHIC_DATA] 💡 Risk Level: Low The residen…" at bounding box center [394, 69] width 205 height 149
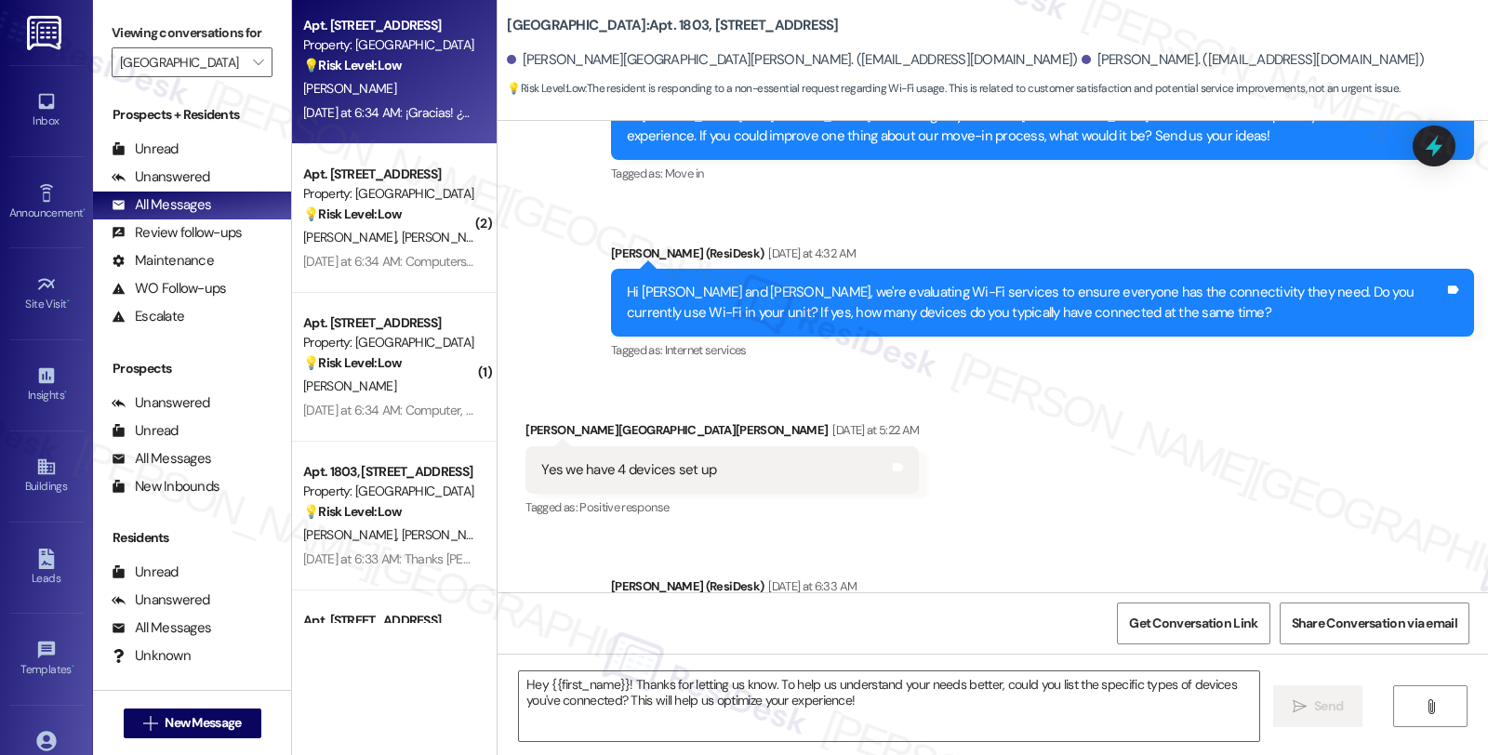
type textarea "Fetching suggested responses. Please feel free to read through the conversation…"
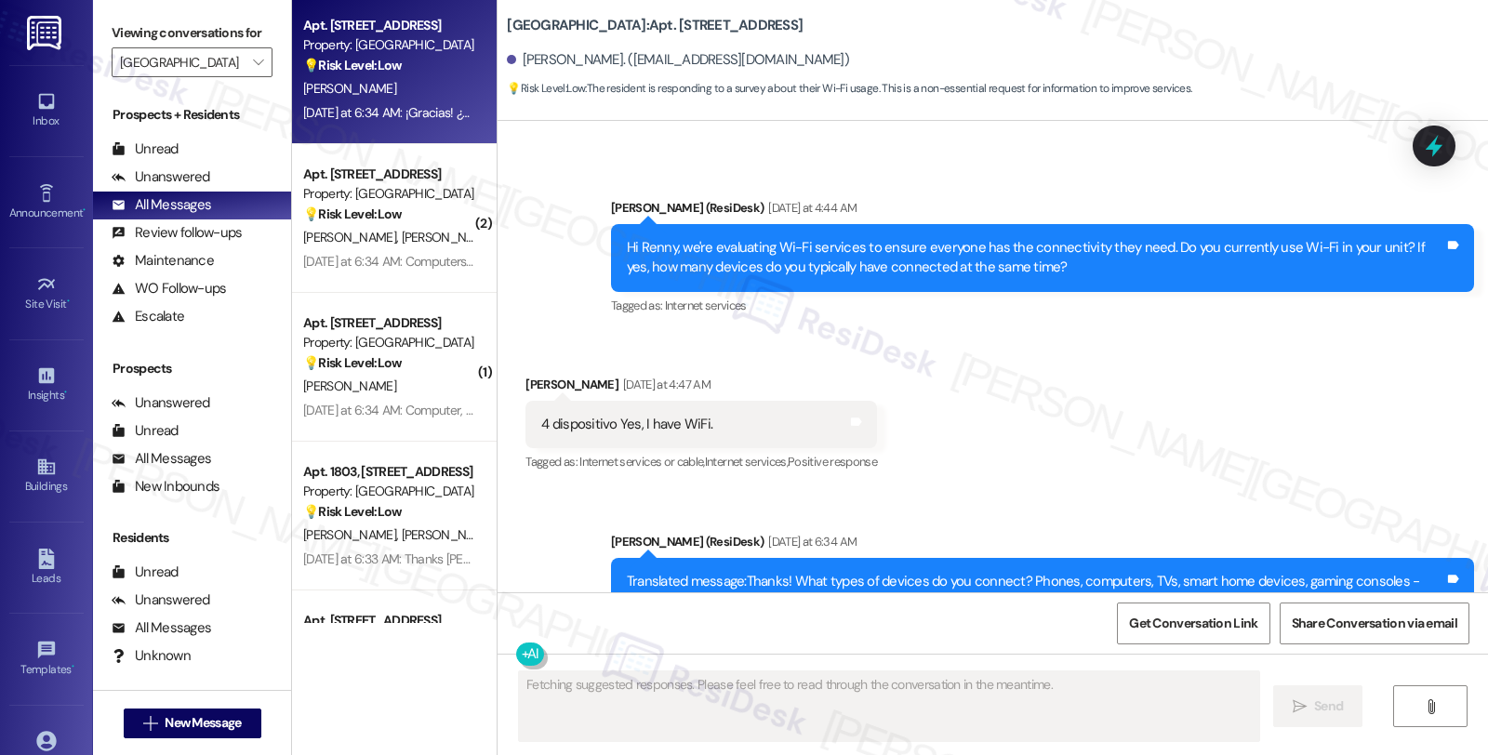
scroll to position [3513, 0]
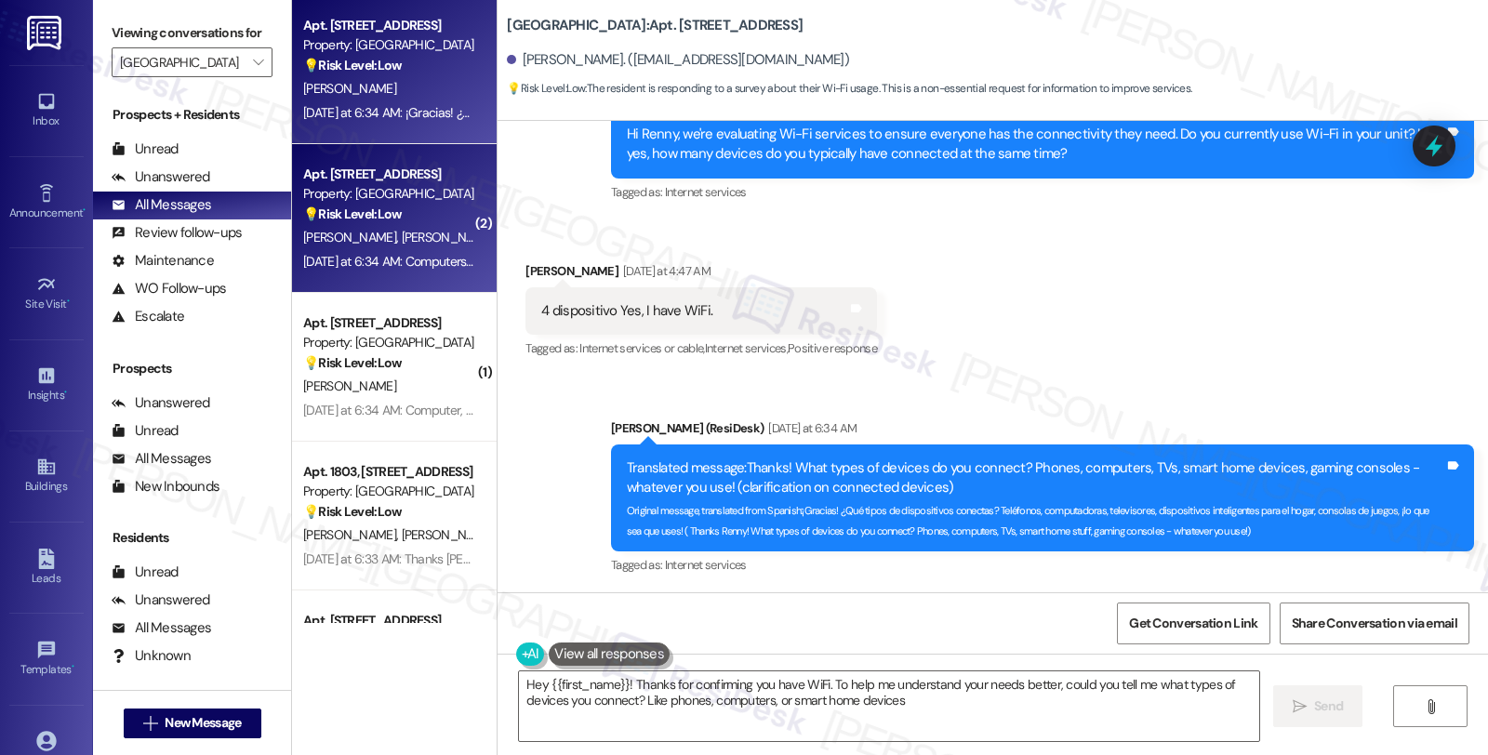
type textarea "Hey {{first_name}}! Thanks for confirming you have WiFi. To help me understand …"
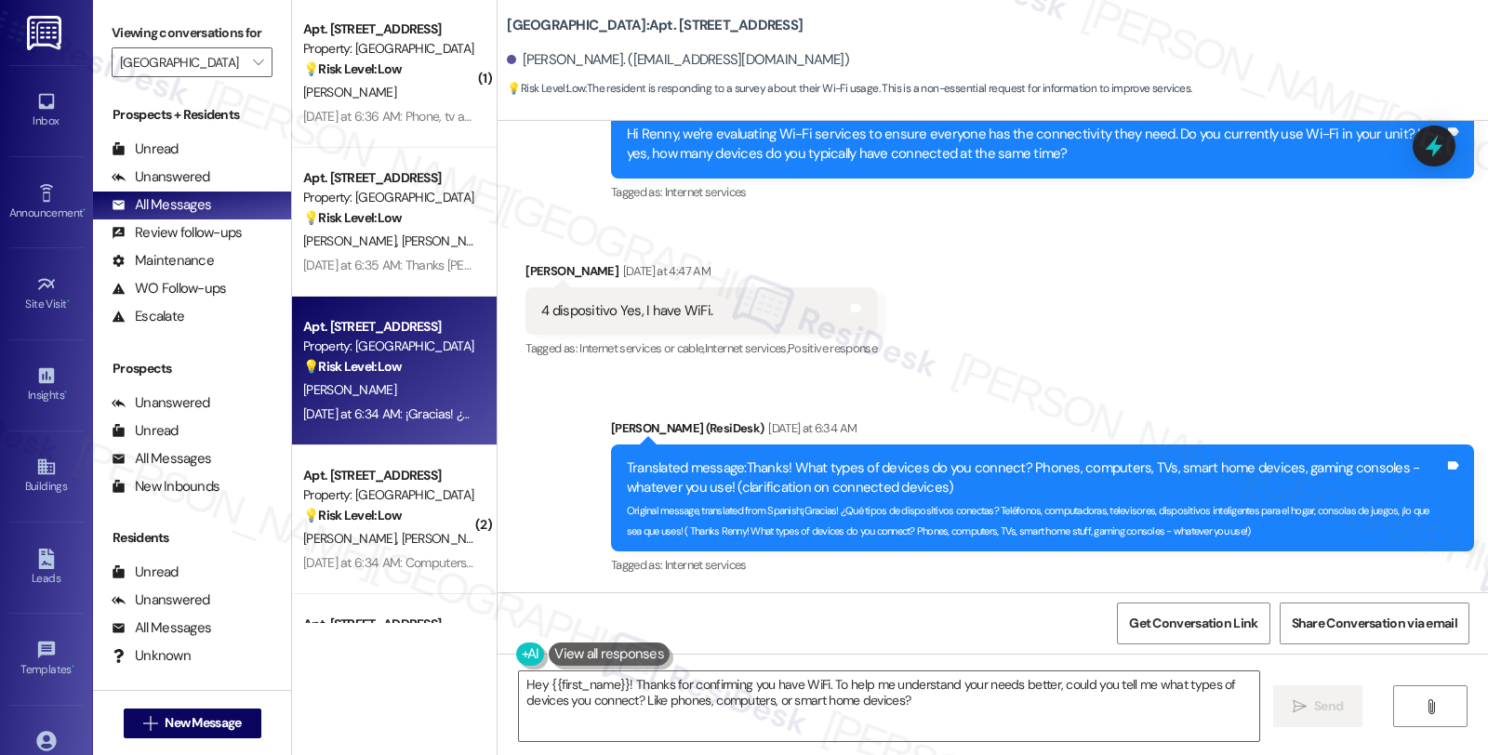
scroll to position [6094, 0]
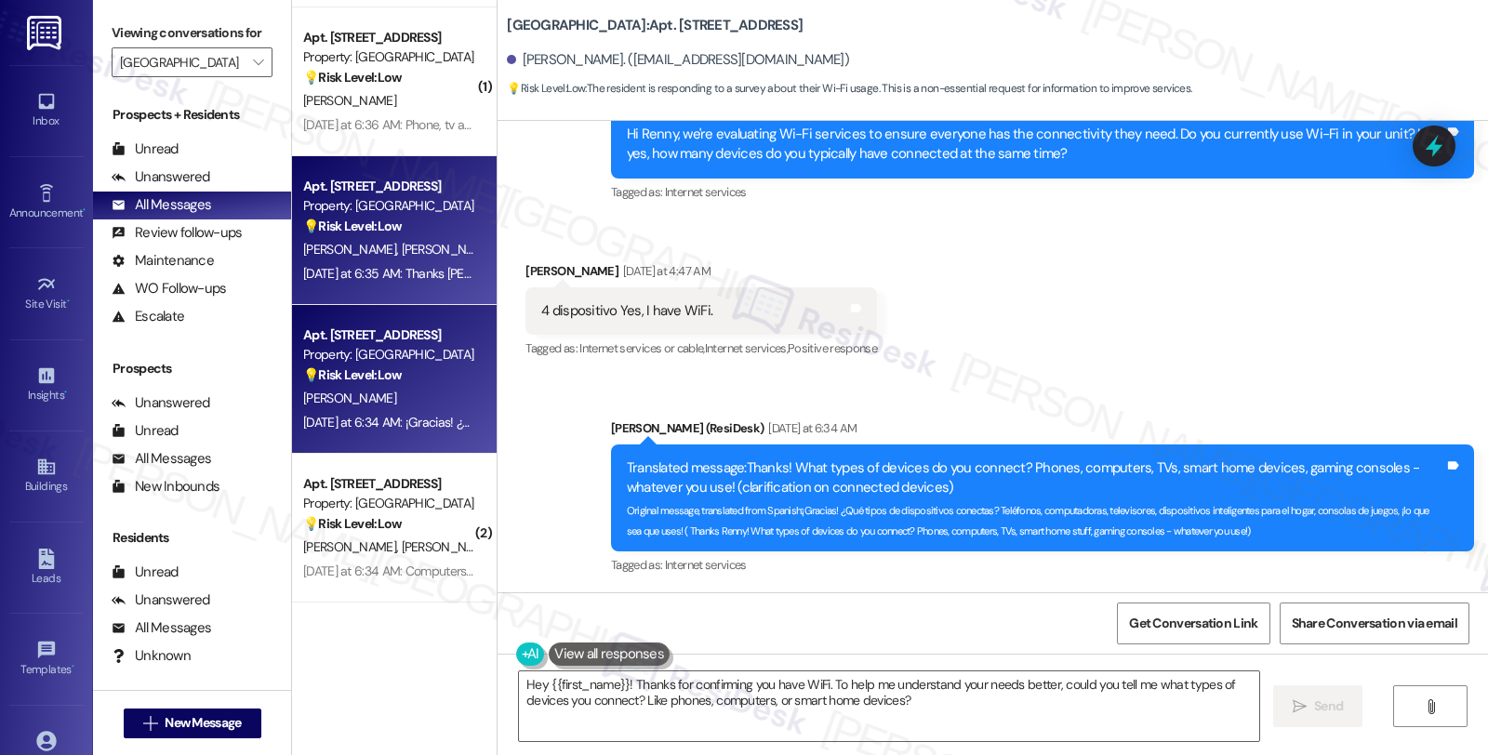
click at [434, 221] on div "💡 Risk Level: Low The message is a response to a survey about Wi-Fi usage. This…" at bounding box center [389, 227] width 172 height 20
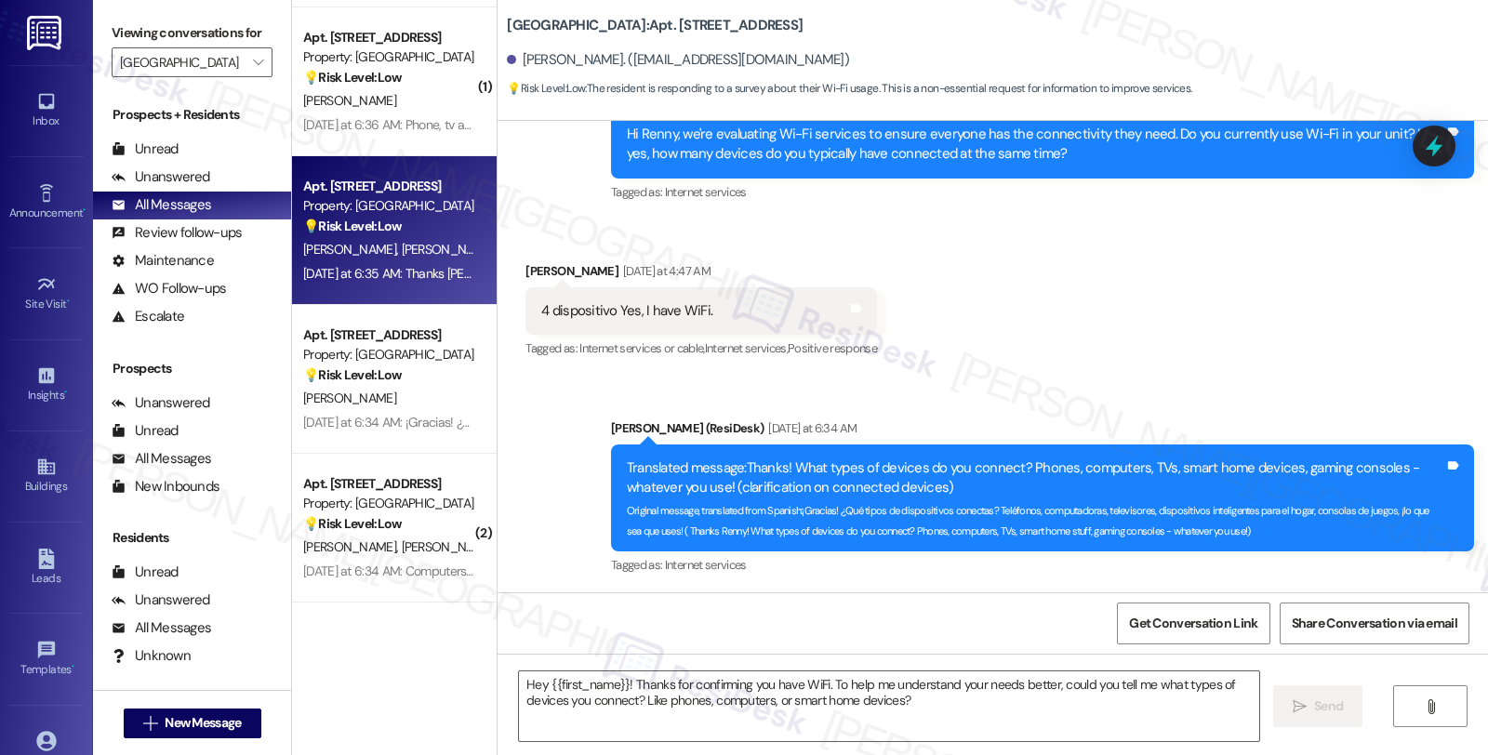
type textarea "Fetching suggested responses. Please feel free to read through the conversation…"
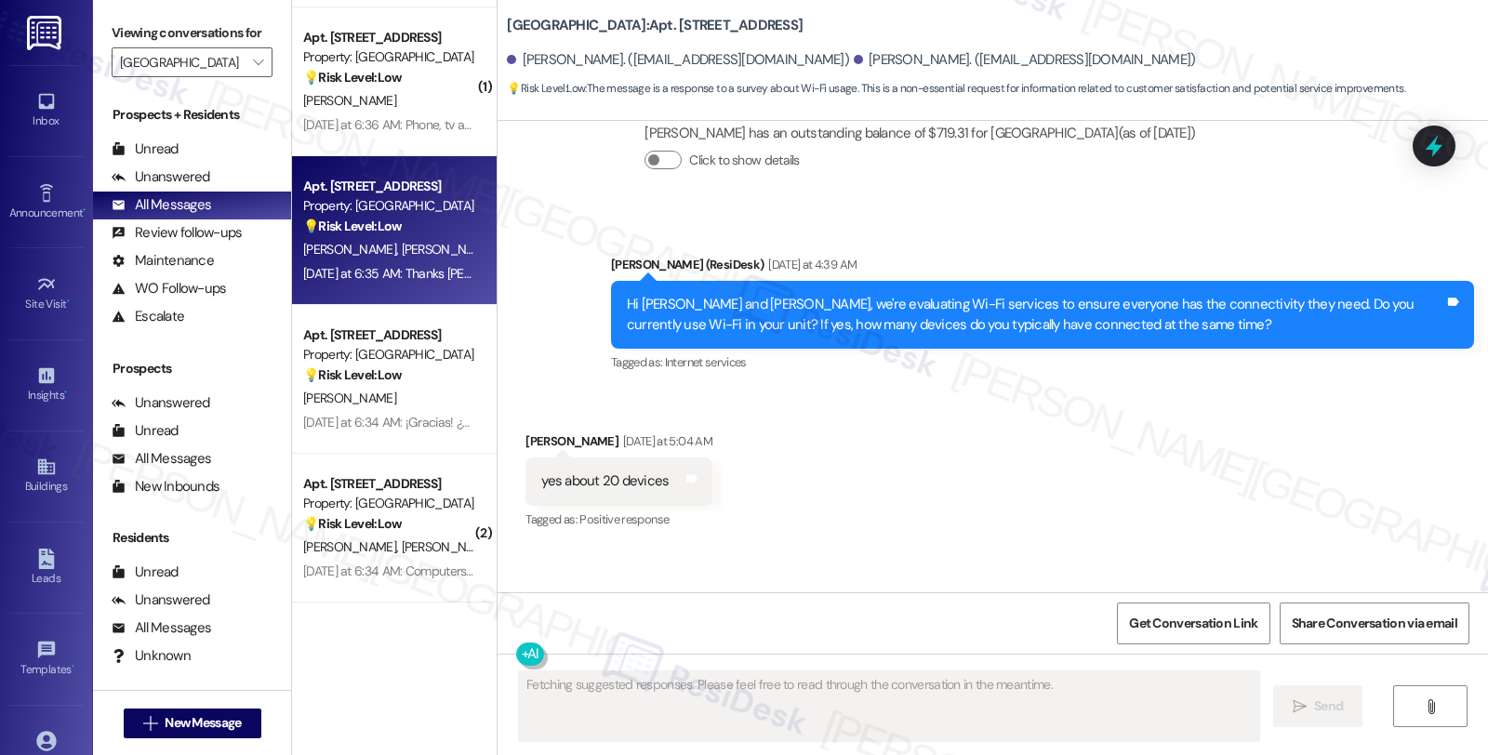
scroll to position [3826, 0]
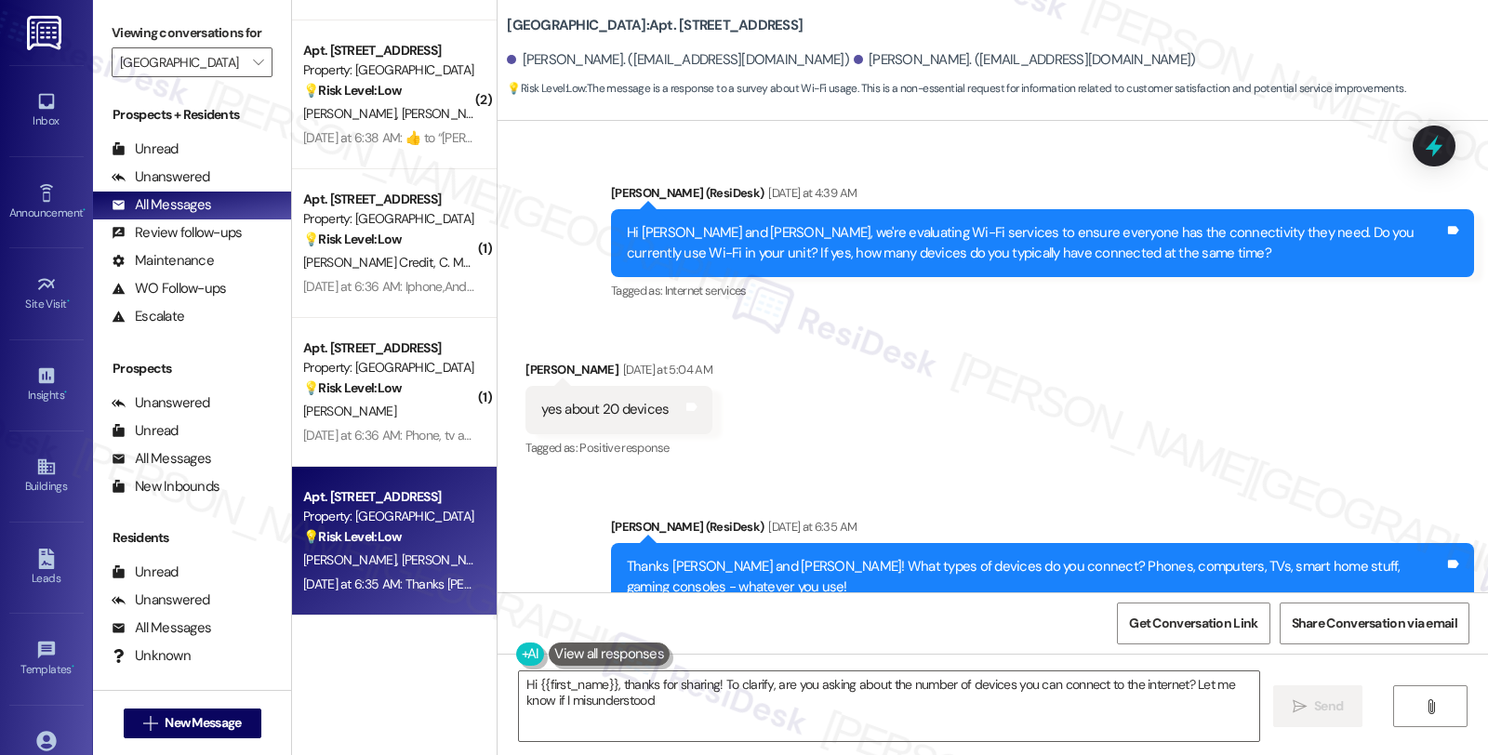
type textarea "Hi {{first_name}}, thanks for sharing! To clarify, are you asking about the num…"
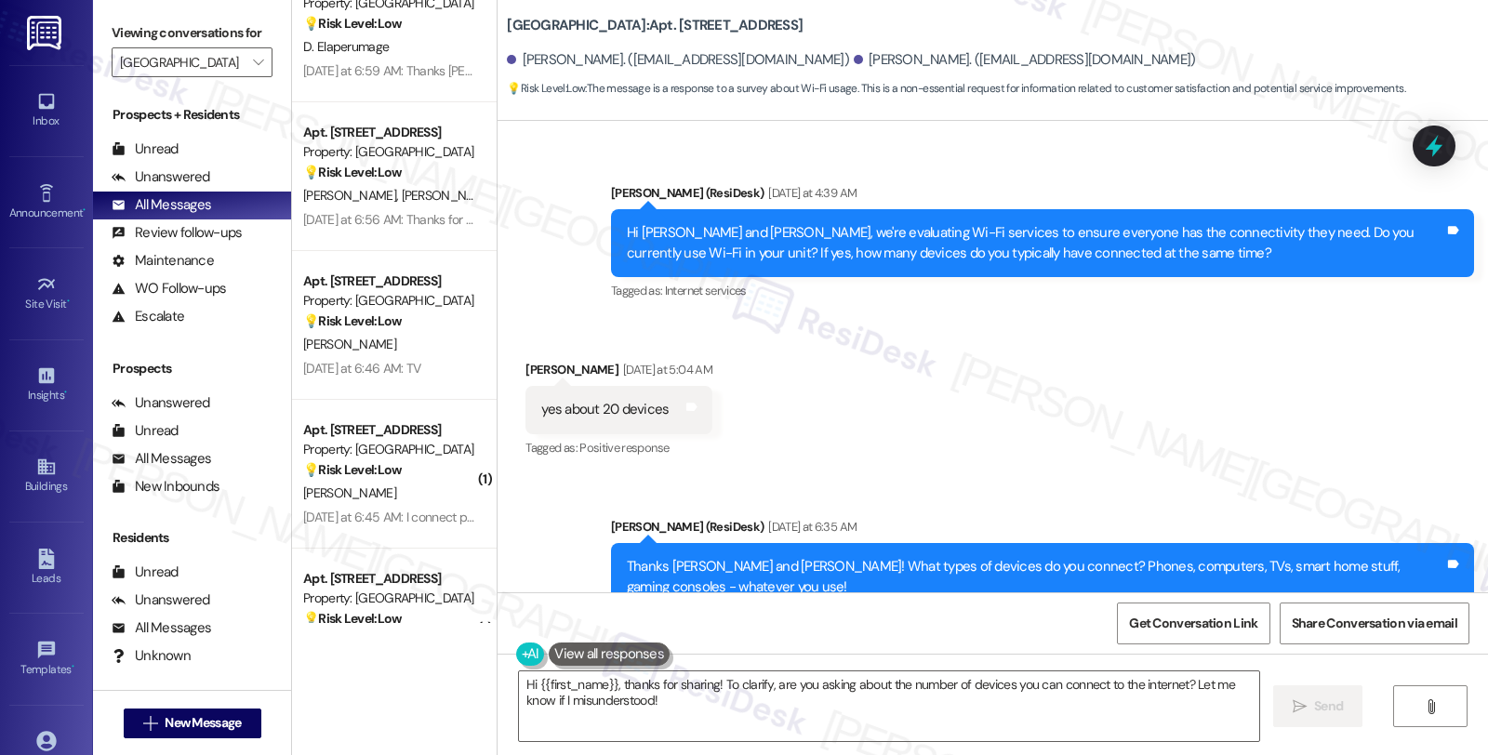
scroll to position [4647, 0]
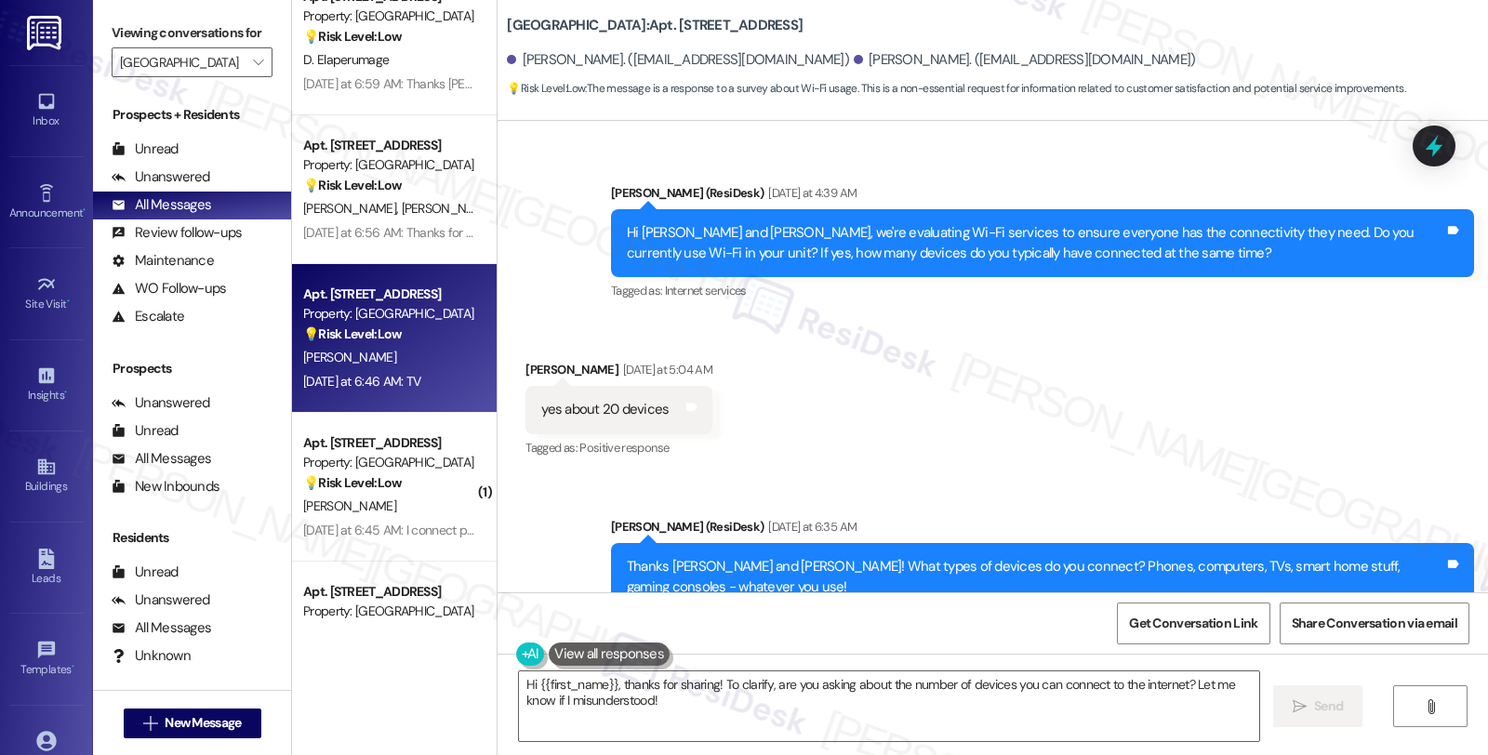
click at [410, 327] on div "💡 Risk Level: Low This is a non-essential request for information regarding Wi-…" at bounding box center [389, 335] width 172 height 20
type textarea "Fetching suggested responses. Please feel free to read through the conversation…"
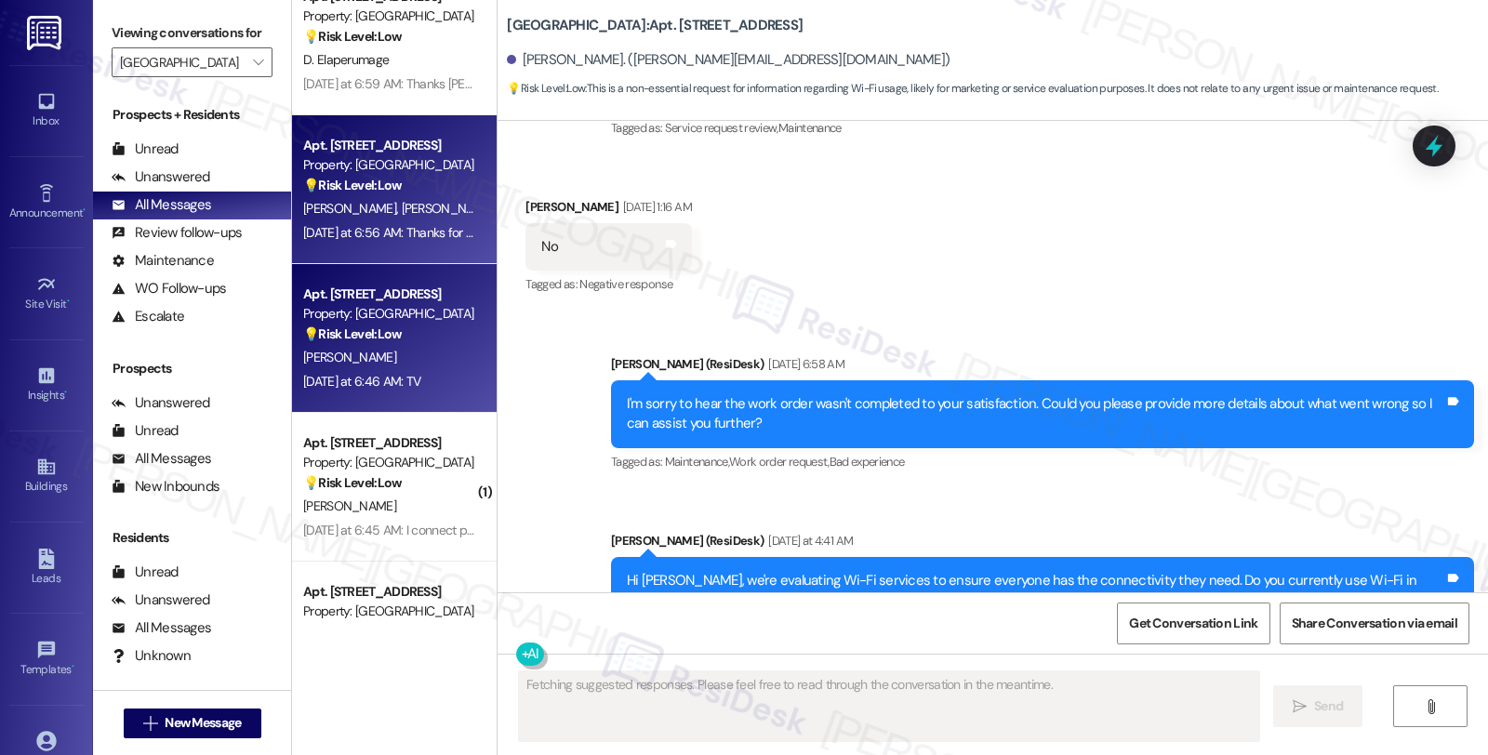
click at [413, 229] on div "[DATE] at 6:56 AM: Thanks for your response, [PERSON_NAME] and Serenity! I real…" at bounding box center [676, 232] width 747 height 17
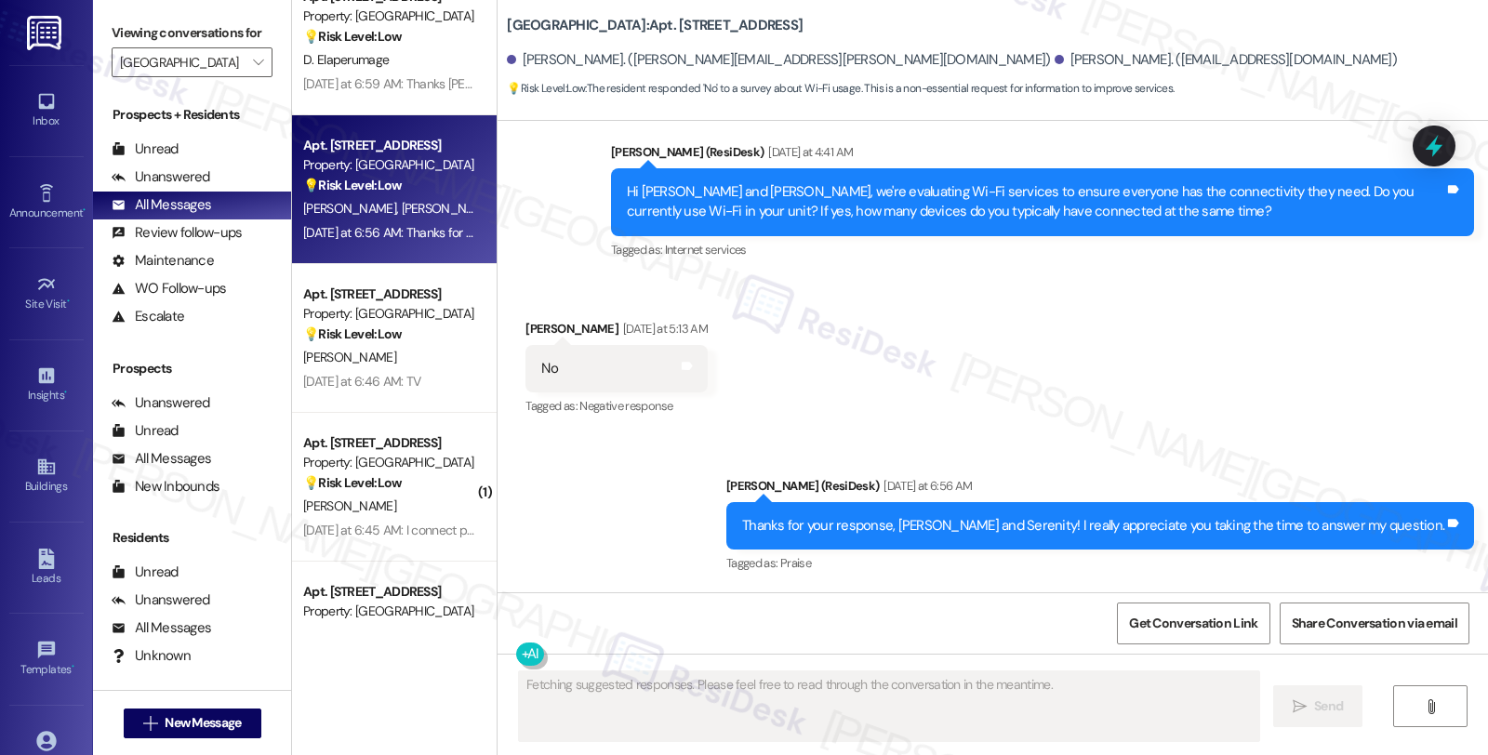
scroll to position [1652, 0]
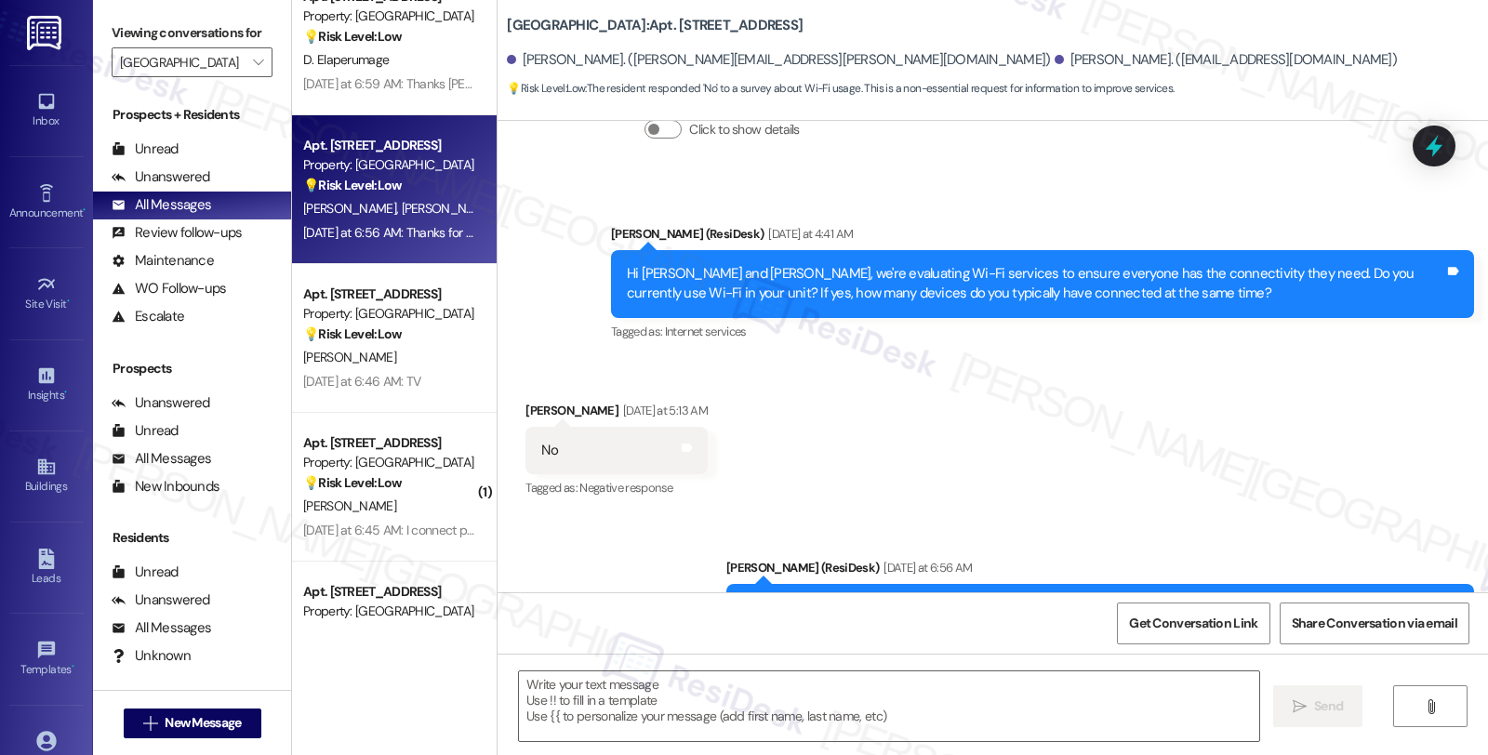
drag, startPoint x: 1085, startPoint y: 523, endPoint x: 1446, endPoint y: 535, distance: 361.1
click at [1446, 584] on div "Thanks for your response, [PERSON_NAME] and Serenity! I really appreciate you t…" at bounding box center [1100, 607] width 748 height 47
copy div "I really appreciate you taking the time to answer my question. Tags and notes"
click at [825, 598] on div "Thanks for your response, [PERSON_NAME] and Serenity! I really appreciate you t…" at bounding box center [1093, 608] width 702 height 20
click at [849, 598] on div "Thanks for your response, [PERSON_NAME] and Serenity! I really appreciate you t…" at bounding box center [1093, 608] width 702 height 20
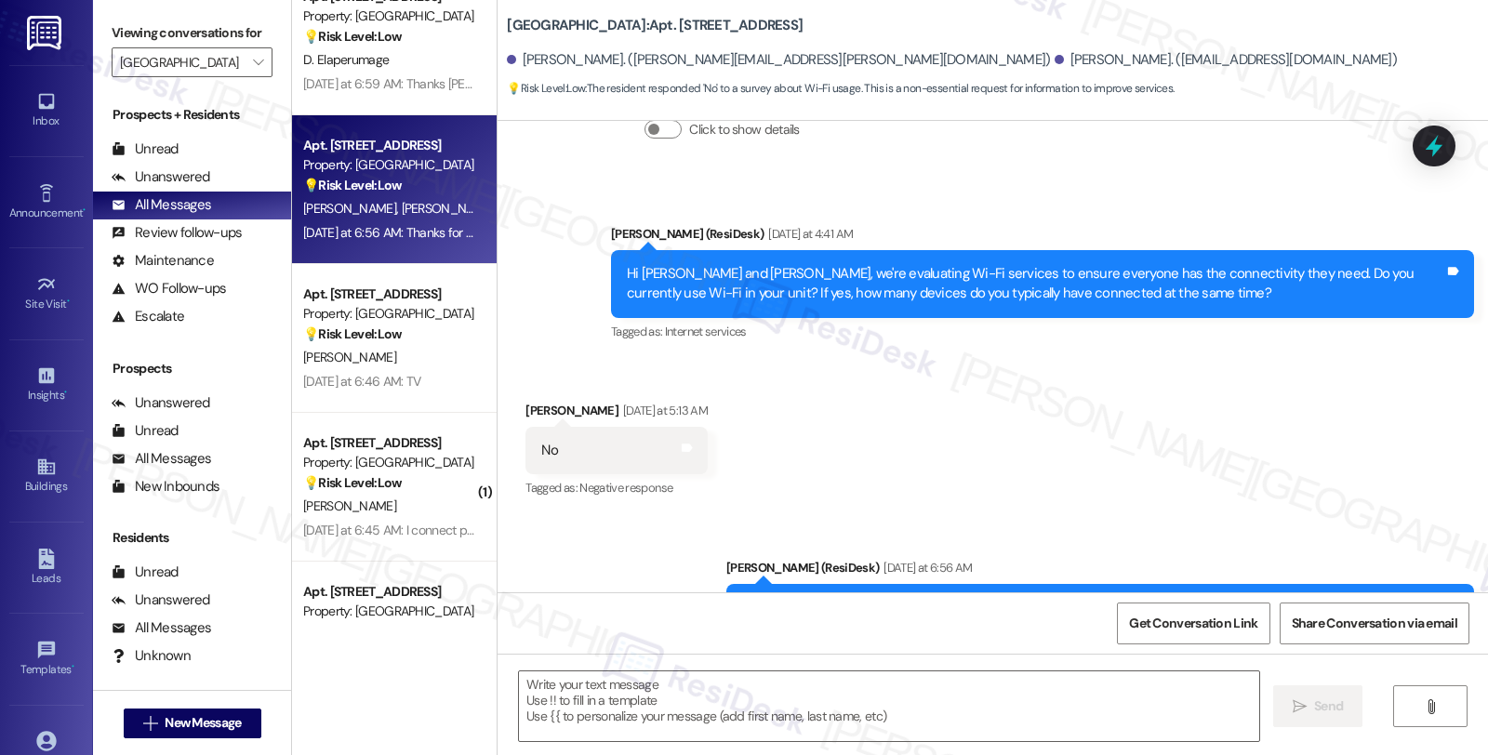
drag, startPoint x: 822, startPoint y: 526, endPoint x: 1452, endPoint y: 533, distance: 629.7
click at [1452, 584] on div "Thanks for your response, [PERSON_NAME] and Serenity! I really appreciate you t…" at bounding box center [1100, 607] width 748 height 47
copy div "Thanks for your response, [PERSON_NAME] and Serenity! I really appreciate you t…"
